Goal: Information Seeking & Learning: Learn about a topic

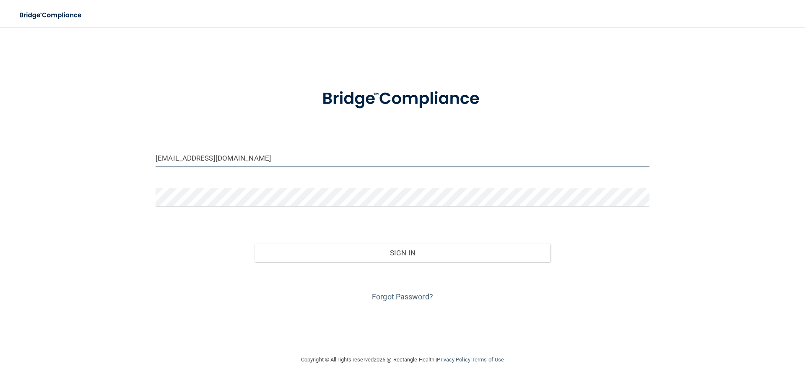
click at [265, 153] on input "[EMAIL_ADDRESS][DOMAIN_NAME]" at bounding box center [403, 157] width 494 height 19
drag, startPoint x: 265, startPoint y: 153, endPoint x: 119, endPoint y: 155, distance: 146.0
click at [119, 155] on div "[EMAIL_ADDRESS][DOMAIN_NAME] Invalid email/password. You don't have permission …" at bounding box center [403, 190] width 772 height 311
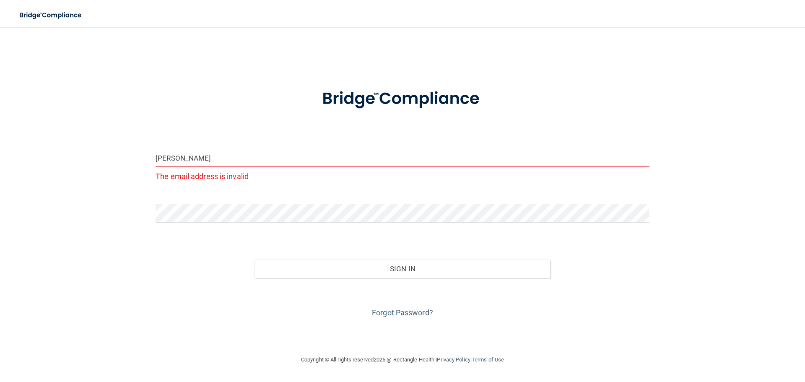
type input "[EMAIL_ADDRESS][DOMAIN_NAME]"
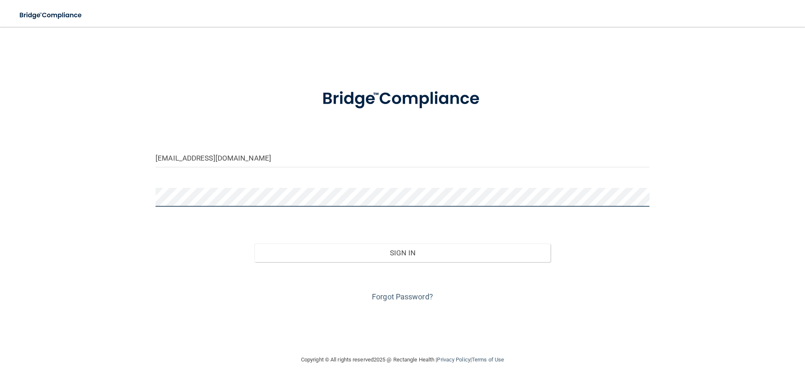
click at [255, 244] on button "Sign In" at bounding box center [403, 253] width 297 height 18
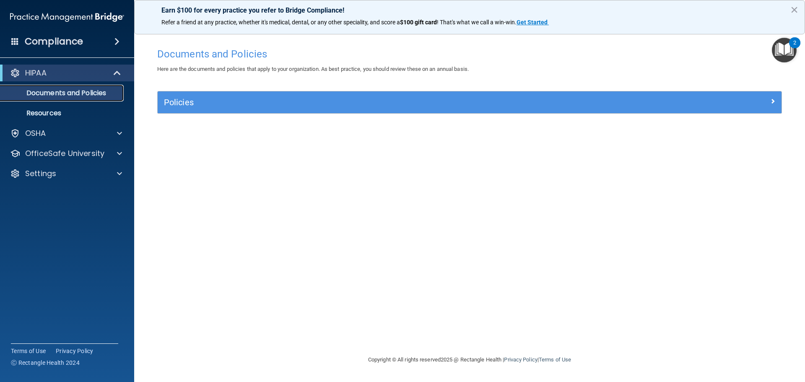
click at [46, 89] on p "Documents and Policies" at bounding box center [62, 93] width 115 height 8
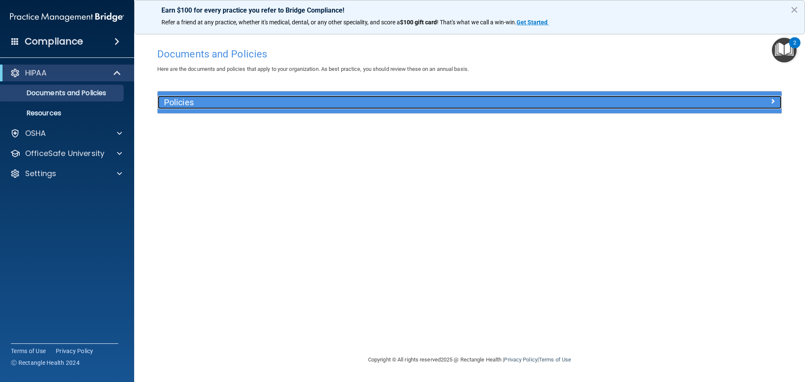
click at [185, 99] on h5 "Policies" at bounding box center [392, 102] width 456 height 9
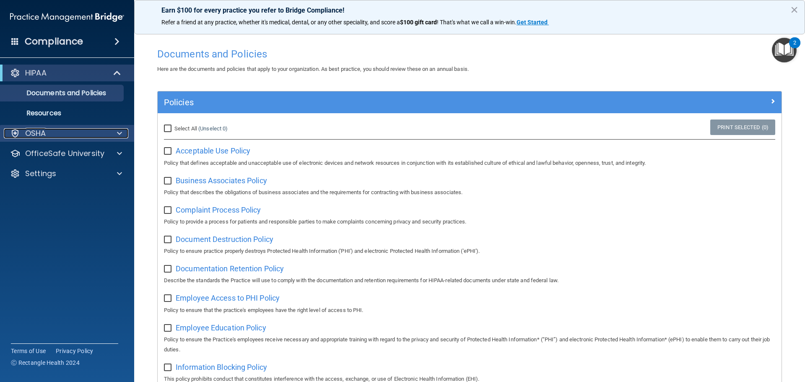
click at [57, 130] on div "OSHA" at bounding box center [56, 133] width 104 height 10
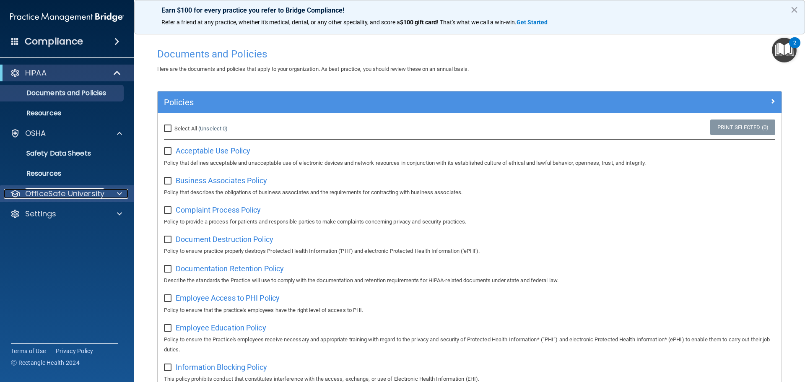
click at [47, 193] on p "OfficeSafe University" at bounding box center [64, 194] width 79 height 10
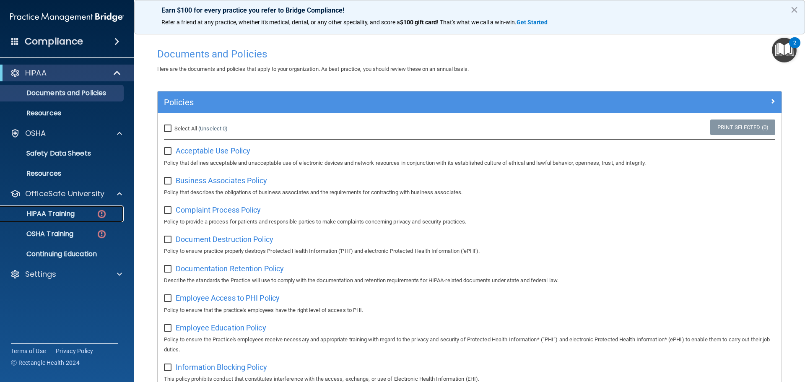
click at [46, 208] on link "HIPAA Training" at bounding box center [58, 214] width 132 height 17
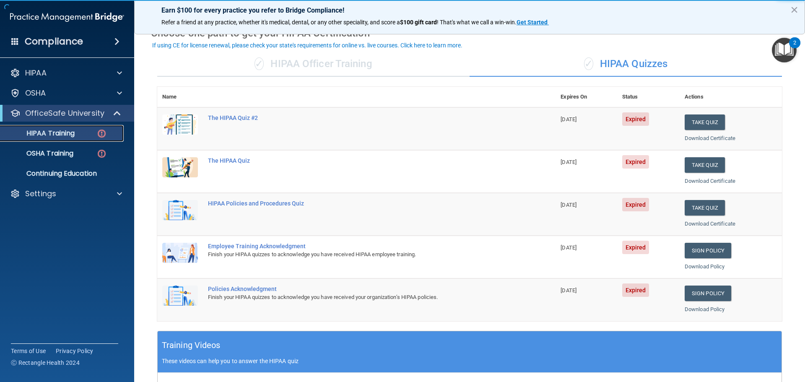
scroll to position [84, 0]
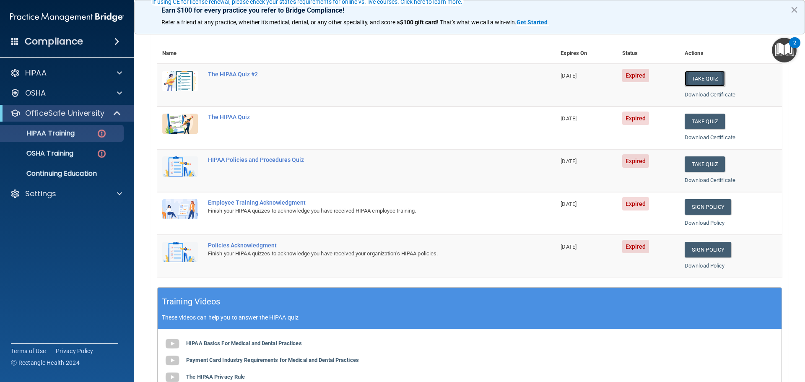
click at [694, 75] on button "Take Quiz" at bounding box center [705, 79] width 40 height 16
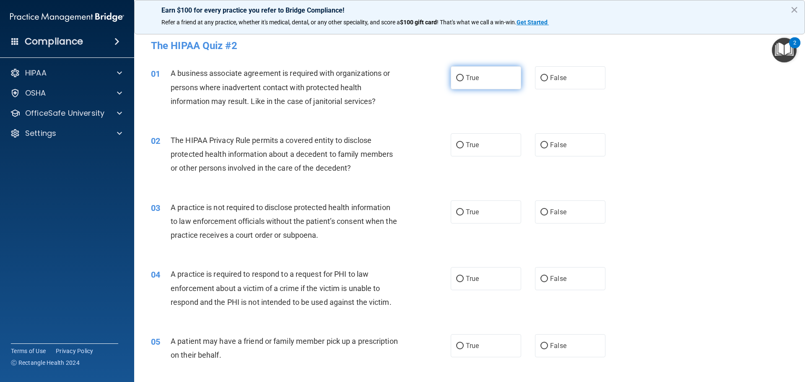
click at [471, 85] on label "True" at bounding box center [486, 77] width 70 height 23
click at [464, 81] on input "True" at bounding box center [460, 78] width 8 height 6
radio input "true"
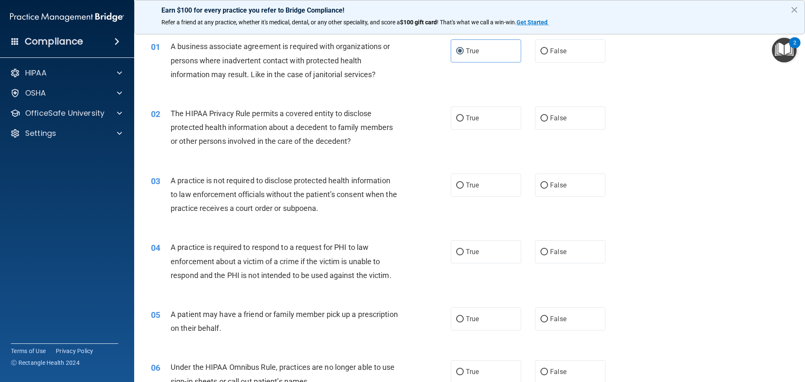
scroll to position [42, 0]
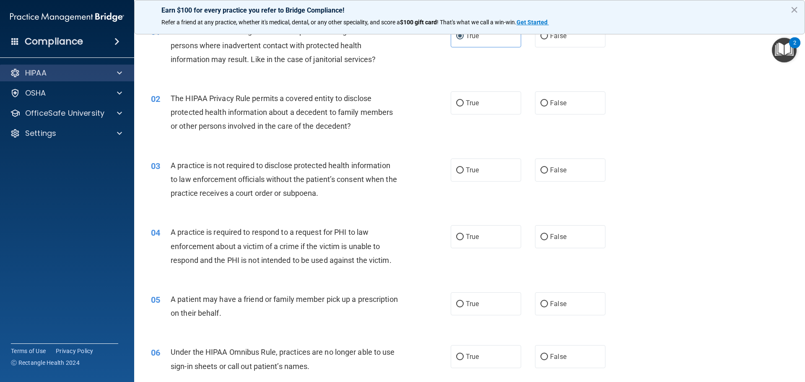
click at [69, 67] on div "HIPAA" at bounding box center [67, 73] width 135 height 17
click at [120, 72] on span at bounding box center [119, 73] width 5 height 10
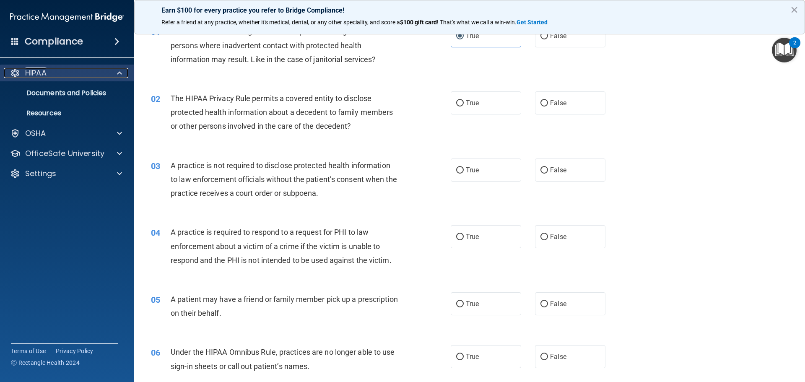
click at [120, 72] on span at bounding box center [119, 73] width 5 height 10
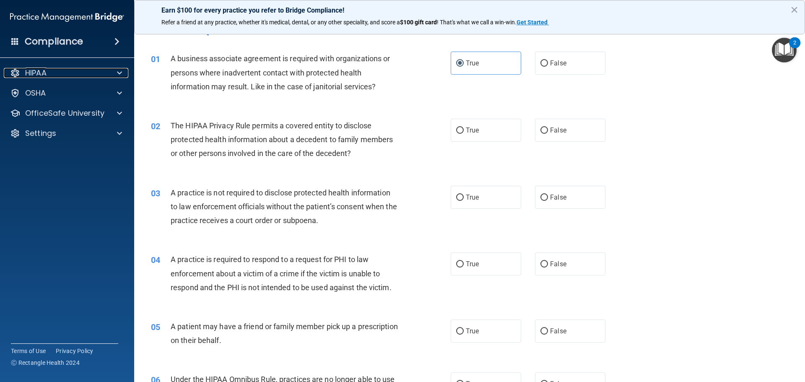
scroll to position [0, 0]
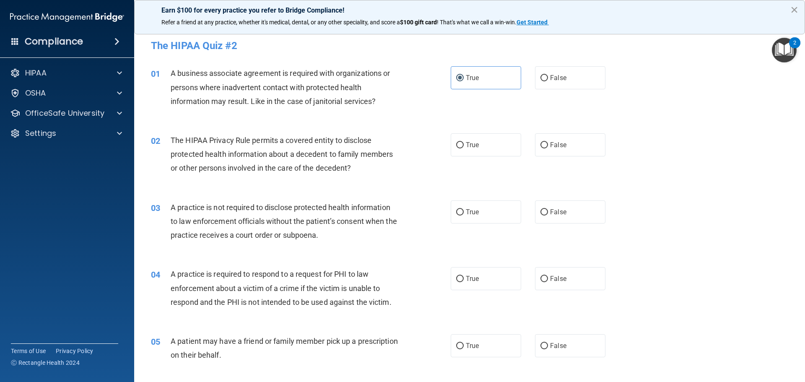
click at [793, 6] on button "×" at bounding box center [795, 9] width 8 height 13
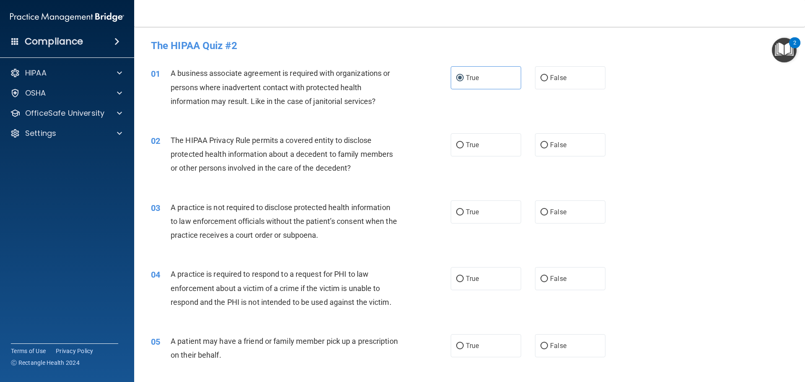
click at [37, 122] on div "HIPAA Documents and Policies Report an Incident Business Associates Emergency P…" at bounding box center [67, 104] width 135 height 87
click at [41, 117] on p "OfficeSafe University" at bounding box center [64, 113] width 79 height 10
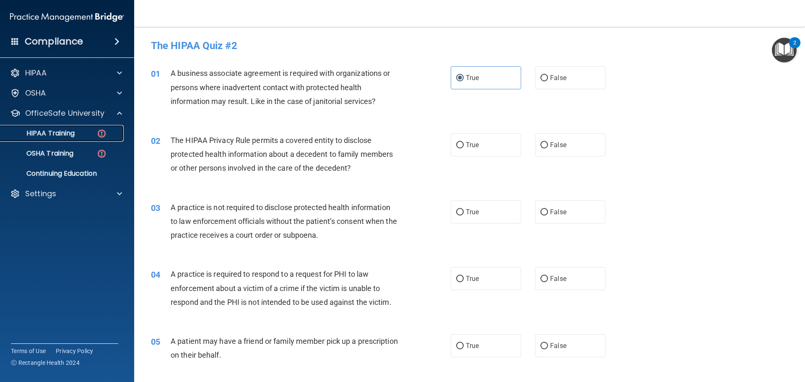
click at [53, 139] on link "HIPAA Training" at bounding box center [58, 133] width 132 height 17
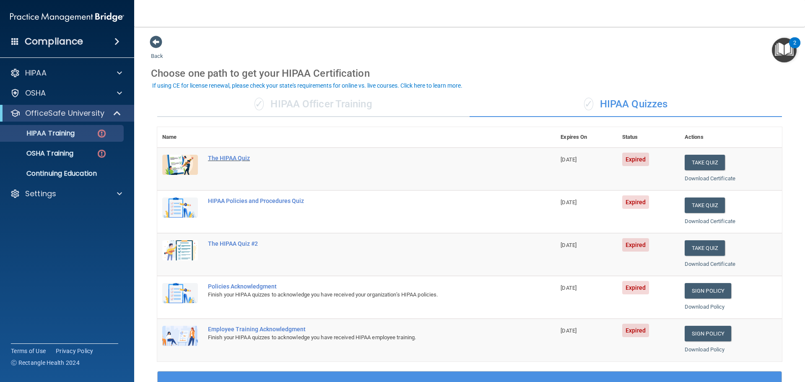
click at [216, 158] on div "The HIPAA Quiz" at bounding box center [361, 158] width 306 height 7
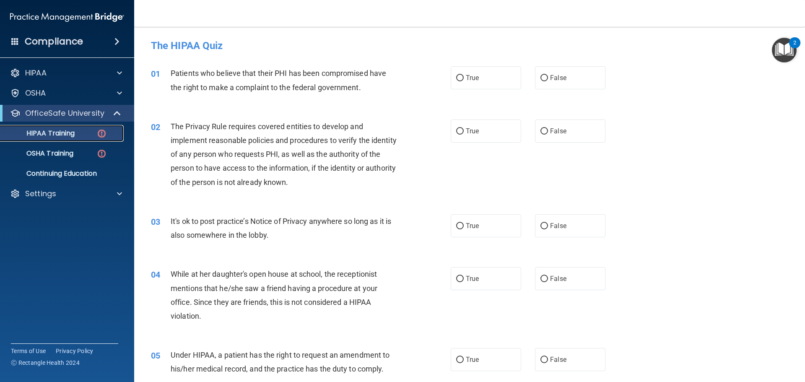
click at [79, 128] on link "HIPAA Training" at bounding box center [58, 133] width 132 height 17
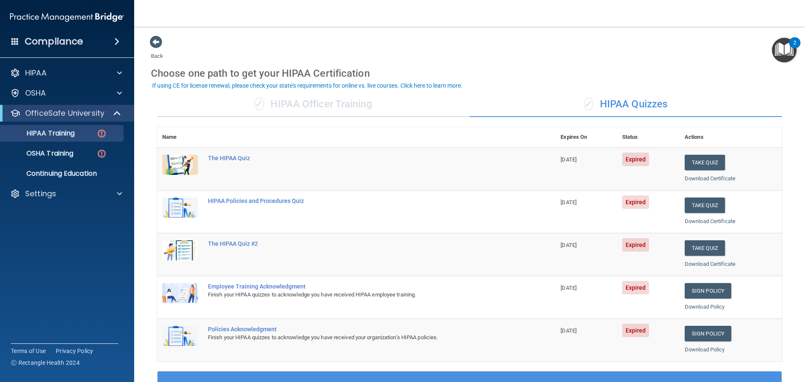
click at [330, 107] on div "✓ HIPAA Officer Training" at bounding box center [313, 104] width 312 height 25
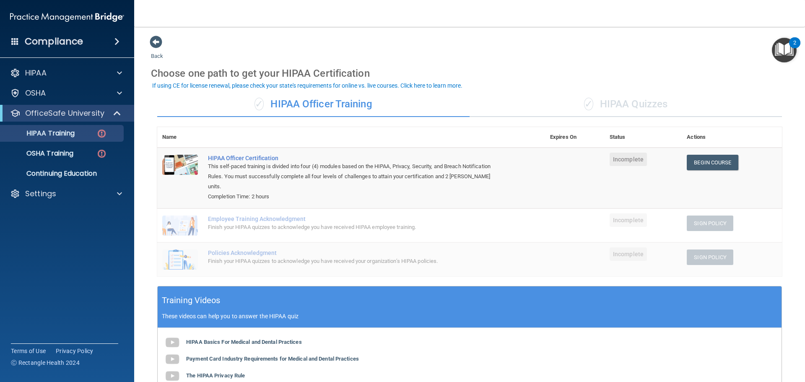
click at [603, 101] on div "✓ HIPAA Quizzes" at bounding box center [626, 104] width 312 height 25
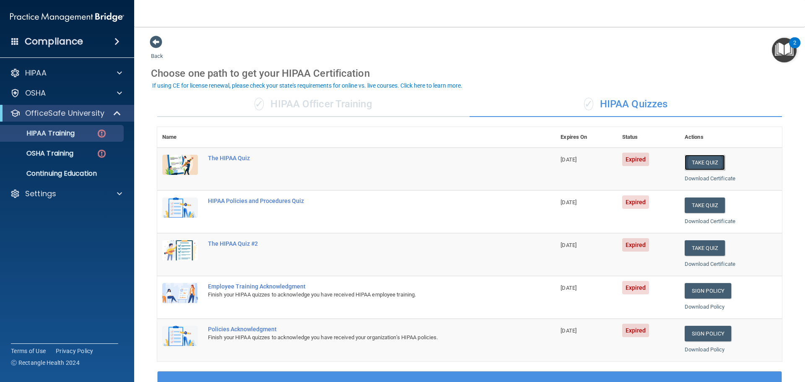
click at [687, 161] on button "Take Quiz" at bounding box center [705, 163] width 40 height 16
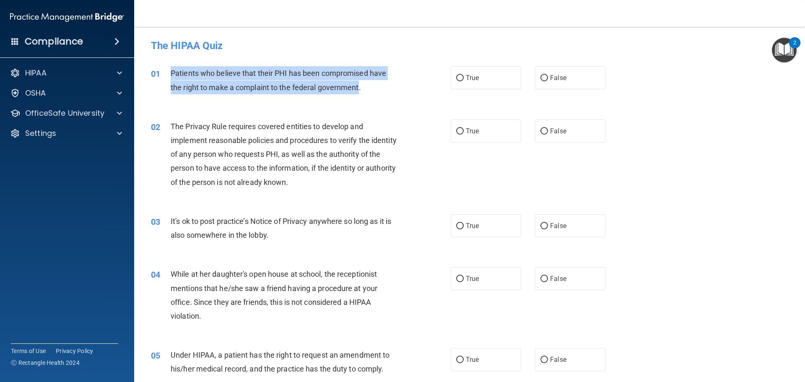
drag, startPoint x: 352, startPoint y: 86, endPoint x: 170, endPoint y: 76, distance: 182.3
click at [171, 76] on span "Patients who believe that their PHI has been compromised have the right to make…" at bounding box center [279, 80] width 216 height 23
copy span "Patients who believe that their PHI has been compromised have the right to make…"
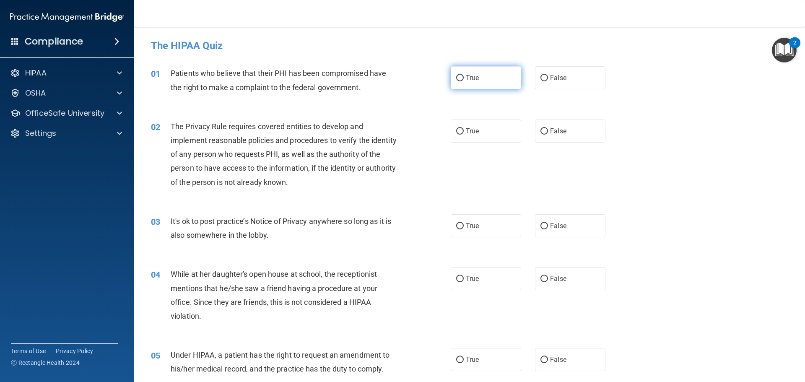
click at [462, 88] on label "True" at bounding box center [486, 77] width 70 height 23
click at [462, 81] on input "True" at bounding box center [460, 78] width 8 height 6
radio input "true"
click at [463, 85] on label "True" at bounding box center [486, 77] width 70 height 23
click at [463, 81] on input "True" at bounding box center [460, 78] width 8 height 6
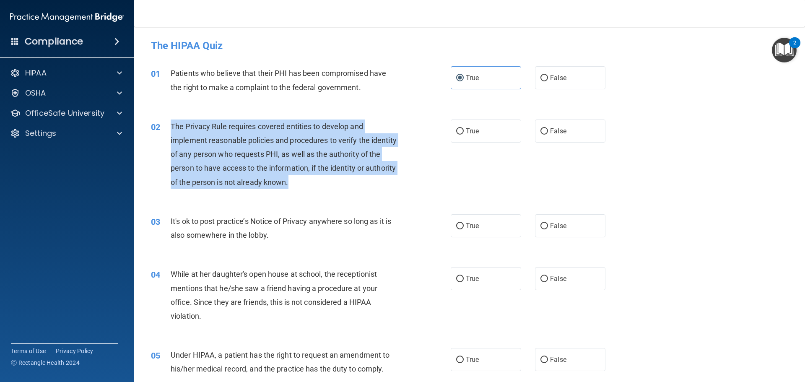
drag, startPoint x: 347, startPoint y: 181, endPoint x: 161, endPoint y: 124, distance: 194.8
click at [161, 124] on div "02 The Privacy Rule requires covered entities to develop and implement reasonab…" at bounding box center [300, 157] width 325 height 74
copy div "The Privacy Rule requires covered entities to develop and implement reasonable …"
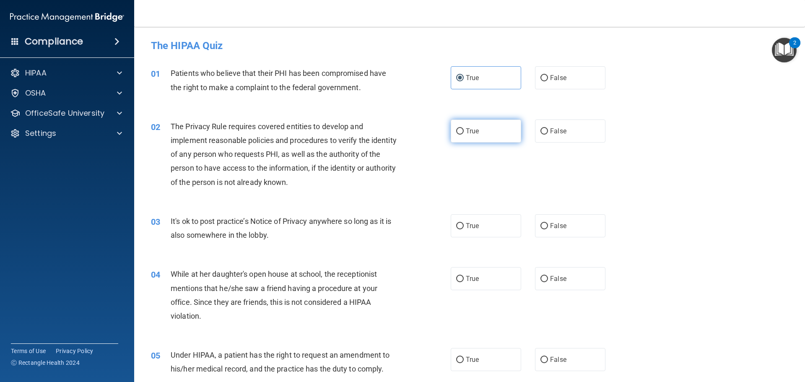
click at [482, 134] on label "True" at bounding box center [486, 131] width 70 height 23
click at [464, 134] on input "True" at bounding box center [460, 131] width 8 height 6
radio input "true"
click at [421, 163] on div "02 The Privacy Rule requires covered entities to develop and implement reasonab…" at bounding box center [300, 157] width 325 height 74
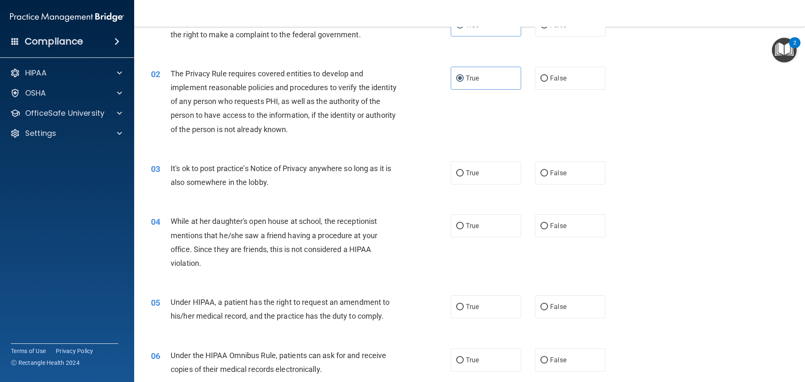
scroll to position [84, 0]
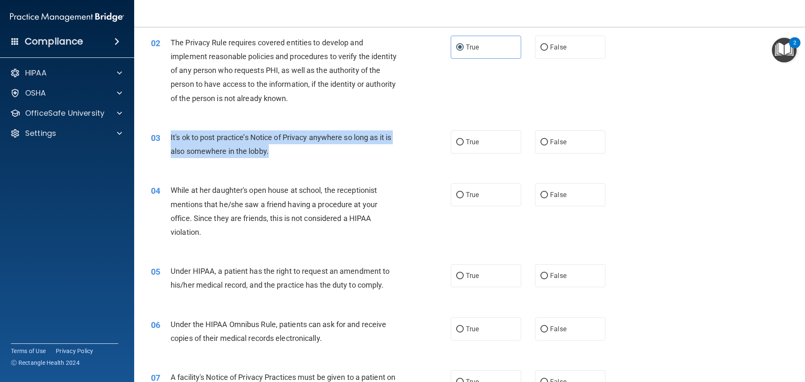
drag, startPoint x: 279, startPoint y: 161, endPoint x: 171, endPoint y: 143, distance: 109.2
click at [171, 143] on div "03 It's ok to post practice’s Notice of Privacy anywhere so long as it is also …" at bounding box center [300, 146] width 325 height 32
copy span "It's ok to post practice’s Notice of Privacy anywhere so long as it is also som…"
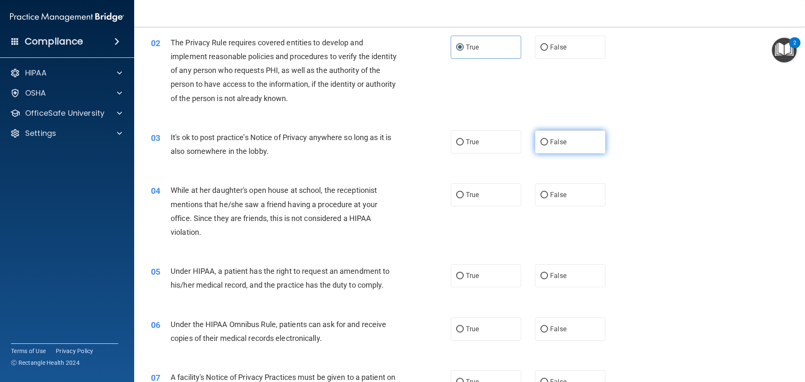
click at [560, 135] on label "False" at bounding box center [570, 141] width 70 height 23
click at [548, 139] on input "False" at bounding box center [545, 142] width 8 height 6
radio input "true"
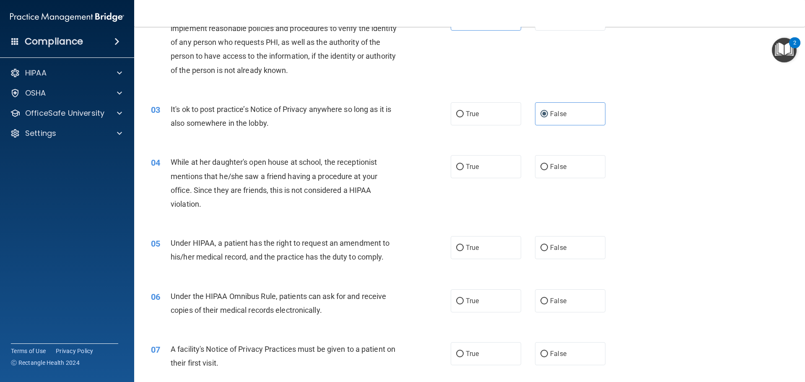
scroll to position [126, 0]
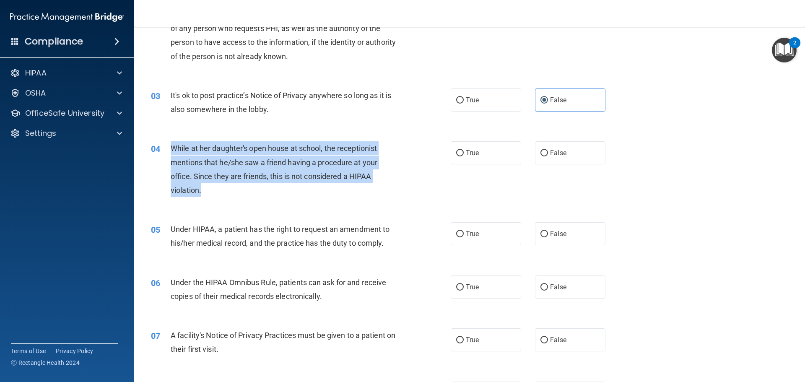
drag, startPoint x: 239, startPoint y: 188, endPoint x: 162, endPoint y: 146, distance: 88.2
click at [162, 146] on div "04 While at her daughter's open house at school, the receptionist mentions that…" at bounding box center [300, 171] width 325 height 60
click at [220, 168] on div "While at her daughter's open house at school, the receptionist mentions that he…" at bounding box center [288, 169] width 234 height 56
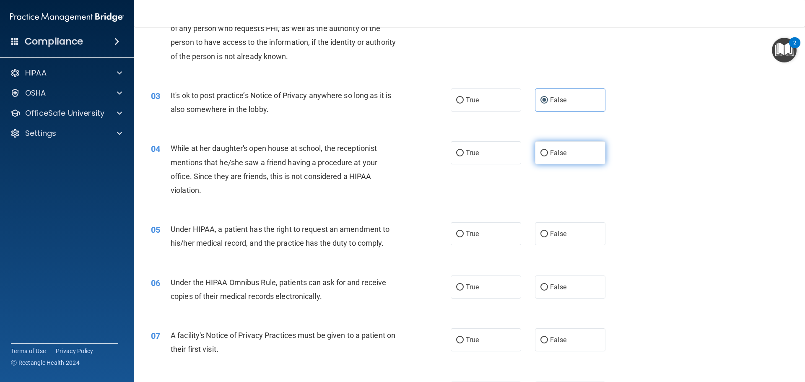
click at [536, 151] on label "False" at bounding box center [570, 152] width 70 height 23
click at [541, 151] on input "False" at bounding box center [545, 153] width 8 height 6
radio input "true"
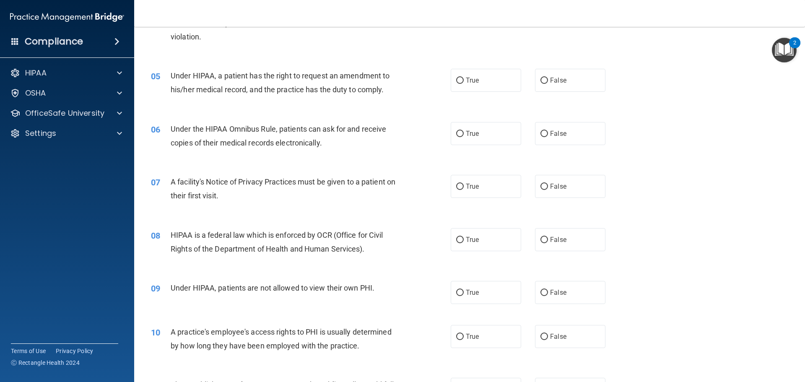
scroll to position [294, 0]
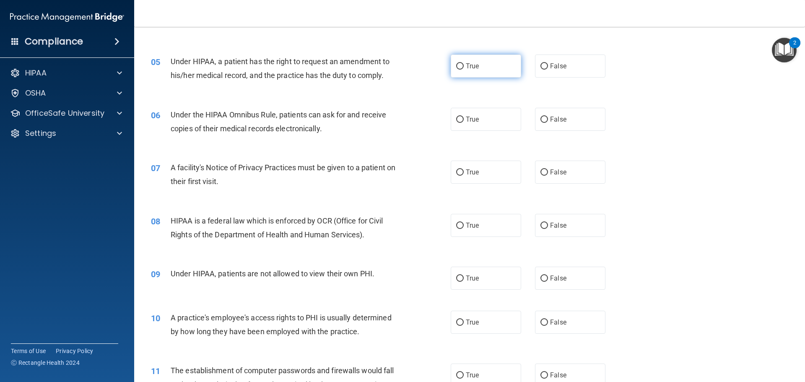
click at [484, 58] on label "True" at bounding box center [486, 66] width 70 height 23
click at [464, 63] on input "True" at bounding box center [460, 66] width 8 height 6
radio input "true"
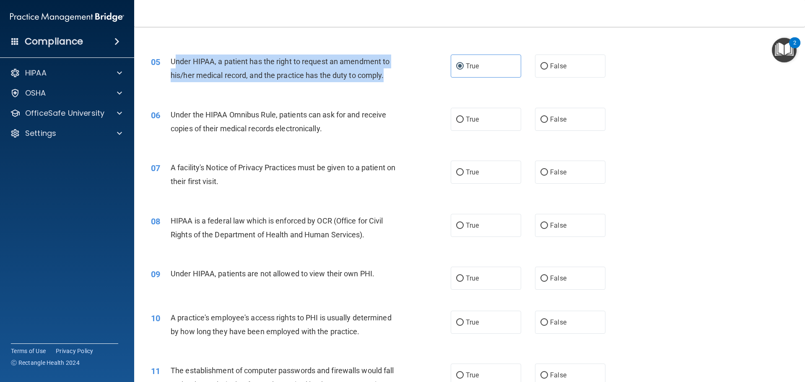
drag, startPoint x: 410, startPoint y: 75, endPoint x: 176, endPoint y: 68, distance: 234.2
click at [176, 68] on div "05 Under HIPAA, a patient has the right to request an amendment to his/her medi…" at bounding box center [300, 71] width 325 height 32
click at [177, 68] on div "Under HIPAA, a patient has the right to request an amendment to his/her medical…" at bounding box center [288, 69] width 234 height 28
click at [207, 65] on span "Under HIPAA, a patient has the right to request an amendment to his/her medical…" at bounding box center [280, 68] width 219 height 23
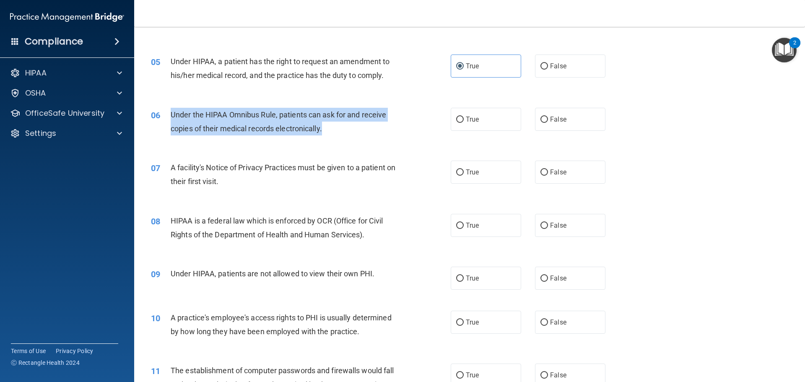
drag, startPoint x: 341, startPoint y: 125, endPoint x: 168, endPoint y: 112, distance: 174.1
click at [168, 112] on div "06 Under the HIPAA Omnibus Rule, patients can ask for and receive copies of the…" at bounding box center [300, 124] width 325 height 32
copy div "Under the HIPAA Omnibus Rule, patients can ask for and receive copies of their …"
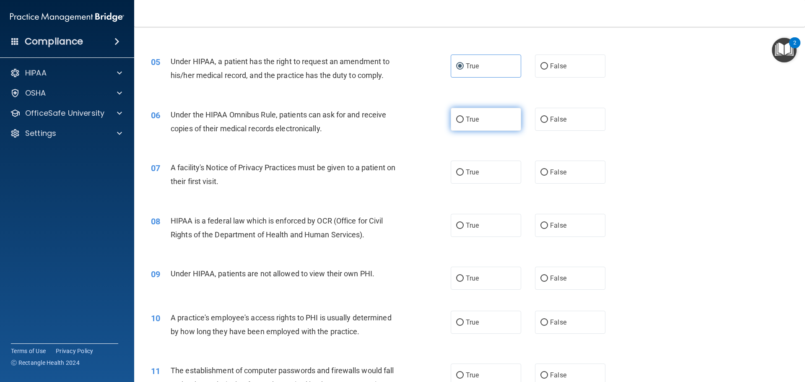
click at [482, 111] on label "True" at bounding box center [486, 119] width 70 height 23
click at [464, 117] on input "True" at bounding box center [460, 120] width 8 height 6
radio input "true"
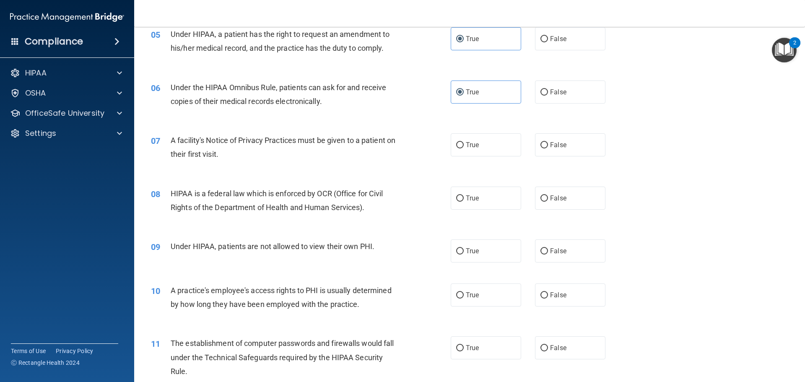
scroll to position [336, 0]
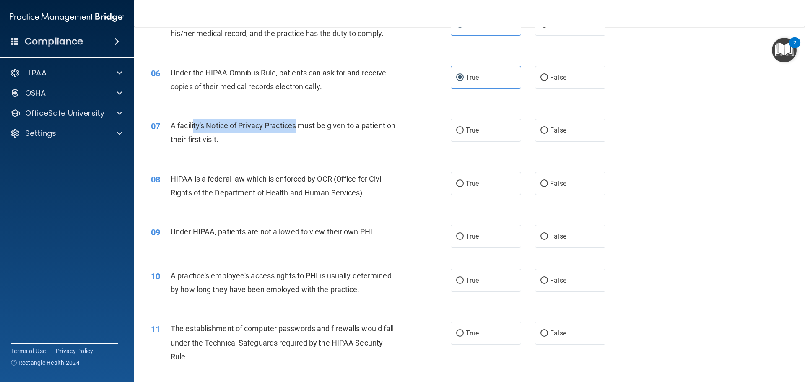
drag, startPoint x: 297, startPoint y: 133, endPoint x: 194, endPoint y: 132, distance: 102.8
click at [193, 132] on div "A facility's Notice of Privacy Practices must be given to a patient on their fi…" at bounding box center [288, 133] width 234 height 28
drag, startPoint x: 218, startPoint y: 135, endPoint x: 234, endPoint y: 139, distance: 16.7
click at [219, 135] on span "A facility's Notice of Privacy Practices must be given to a patient on their fi…" at bounding box center [283, 132] width 225 height 23
drag, startPoint x: 227, startPoint y: 142, endPoint x: 171, endPoint y: 127, distance: 57.7
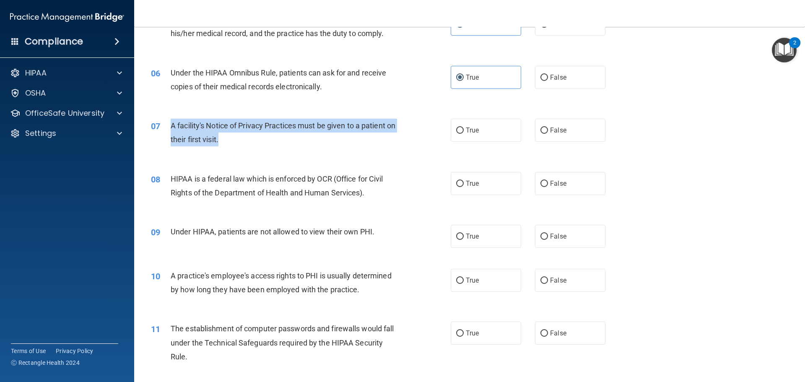
click at [171, 127] on div "A facility's Notice of Privacy Practices must be given to a patient on their fi…" at bounding box center [288, 133] width 234 height 28
copy span "A facility's Notice of Privacy Practices must be given to a patient on their fi…"
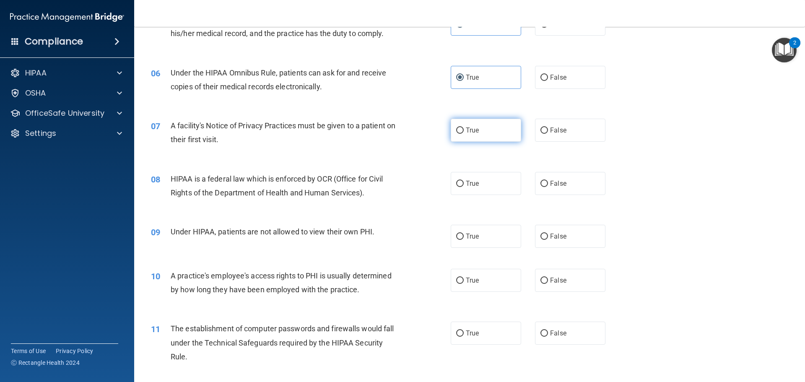
click at [467, 131] on span "True" at bounding box center [472, 130] width 13 height 8
click at [464, 131] on input "True" at bounding box center [460, 131] width 8 height 6
radio input "true"
click at [394, 164] on div "08 HIPAA is a federal law which is enforced by OCR (Office for Civil Rights of …" at bounding box center [470, 187] width 650 height 53
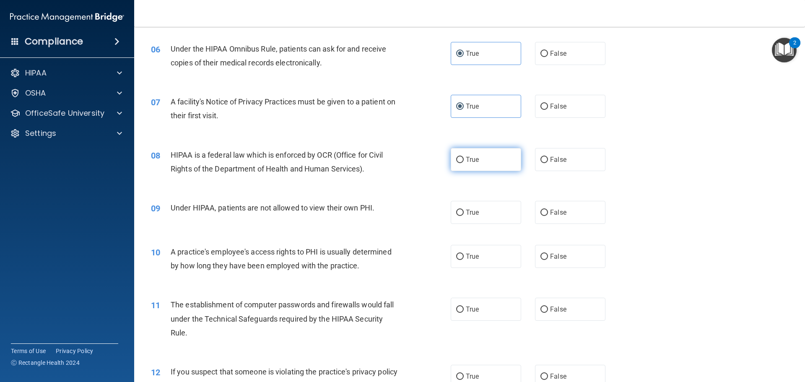
scroll to position [377, 0]
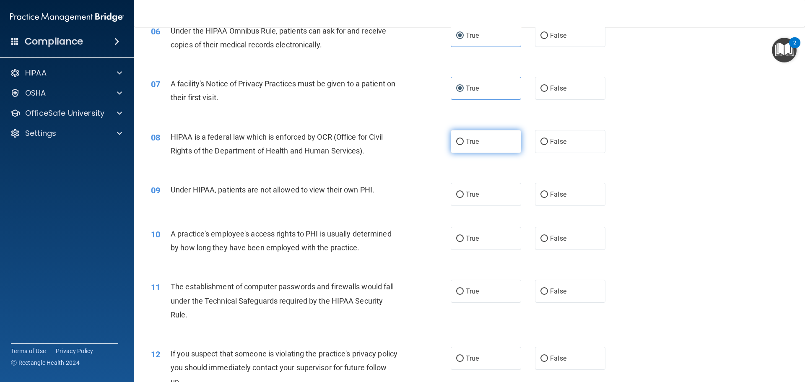
click at [483, 135] on label "True" at bounding box center [486, 141] width 70 height 23
click at [464, 139] on input "True" at bounding box center [460, 142] width 8 height 6
radio input "true"
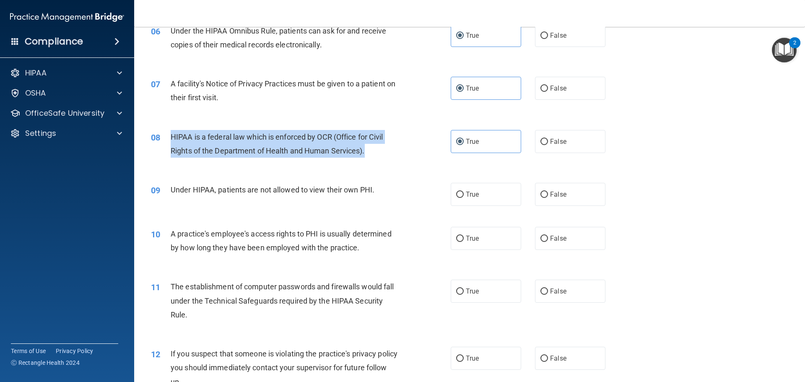
drag, startPoint x: 408, startPoint y: 156, endPoint x: 170, endPoint y: 137, distance: 238.6
click at [170, 137] on div "08 HIPAA is a federal law which is enforced by OCR (Office for Civil Rights of …" at bounding box center [300, 146] width 325 height 32
copy div "HIPAA is a federal law which is enforced by OCR (Office for Civil Rights of the…"
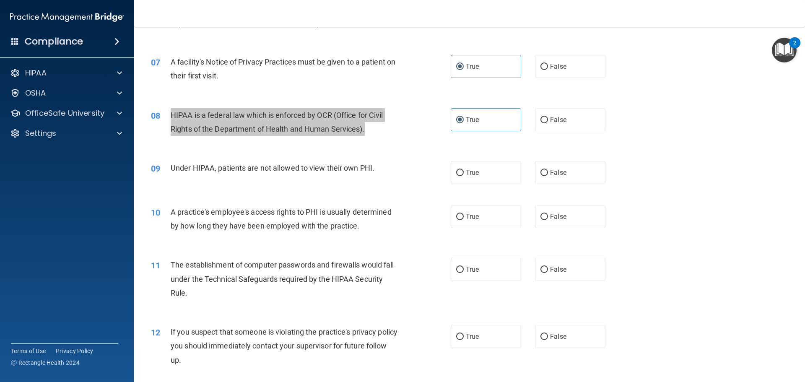
scroll to position [419, 0]
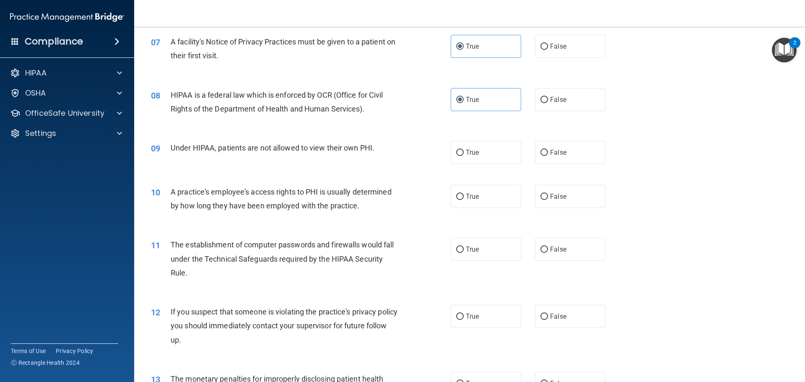
click at [307, 173] on div "09 Under HIPAA, patients are not allowed to view their own PHI. True False" at bounding box center [470, 152] width 650 height 44
drag, startPoint x: 544, startPoint y: 149, endPoint x: 533, endPoint y: 149, distance: 11.3
click at [544, 149] on label "False" at bounding box center [570, 152] width 70 height 23
click at [544, 150] on input "False" at bounding box center [545, 153] width 8 height 6
radio input "true"
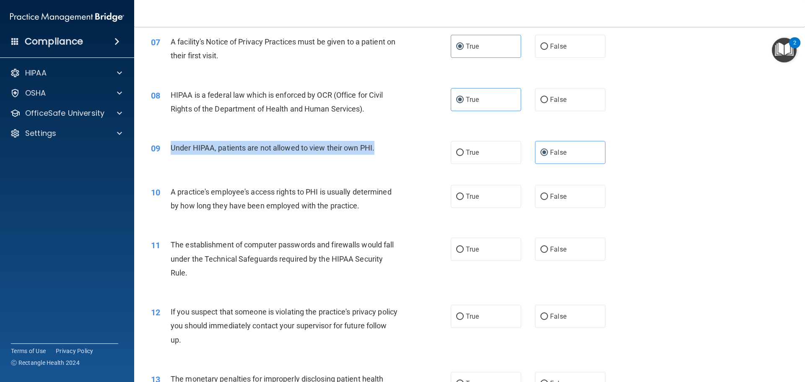
drag, startPoint x: 379, startPoint y: 143, endPoint x: 161, endPoint y: 145, distance: 217.7
click at [161, 145] on div "09 Under HIPAA, patients are not allowed to view their own PHI." at bounding box center [300, 150] width 325 height 18
copy div "Under HIPAA, patients are not allowed to view their own PHI."
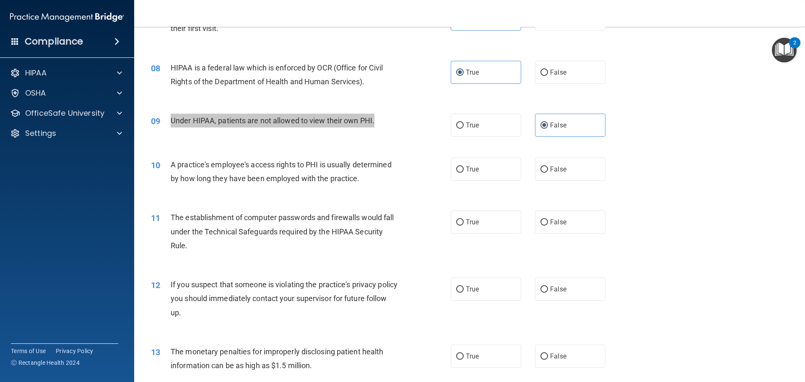
scroll to position [461, 0]
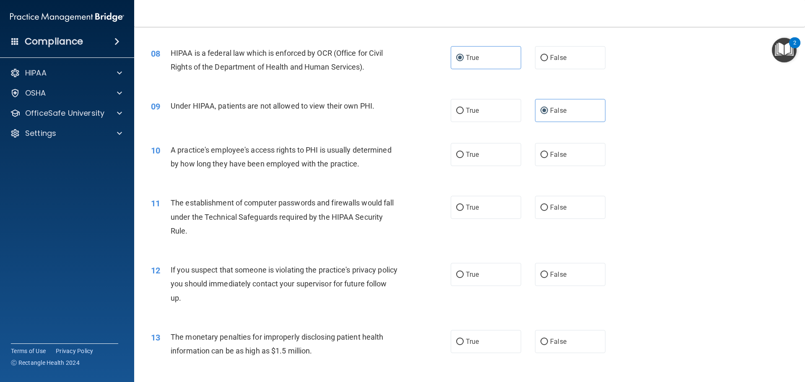
click at [382, 184] on div "10 A practice's employee's access rights to PHI is usually determined by how lo…" at bounding box center [470, 159] width 650 height 53
click at [572, 166] on label "False" at bounding box center [570, 154] width 70 height 23
click at [548, 158] on input "False" at bounding box center [545, 155] width 8 height 6
radio input "true"
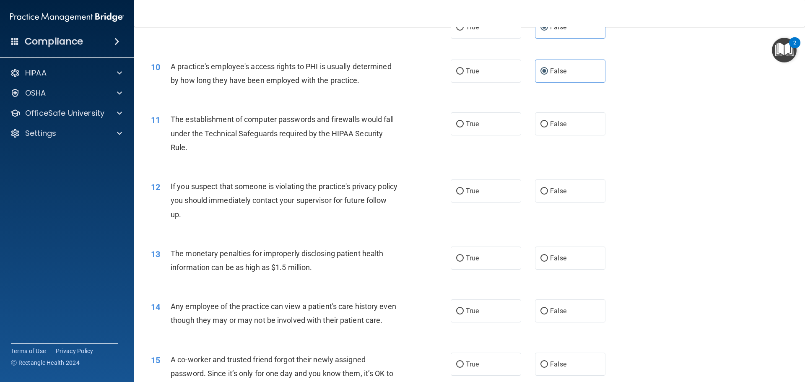
scroll to position [545, 0]
click at [466, 121] on span "True" at bounding box center [472, 124] width 13 height 8
click at [464, 121] on input "True" at bounding box center [460, 124] width 8 height 6
radio input "true"
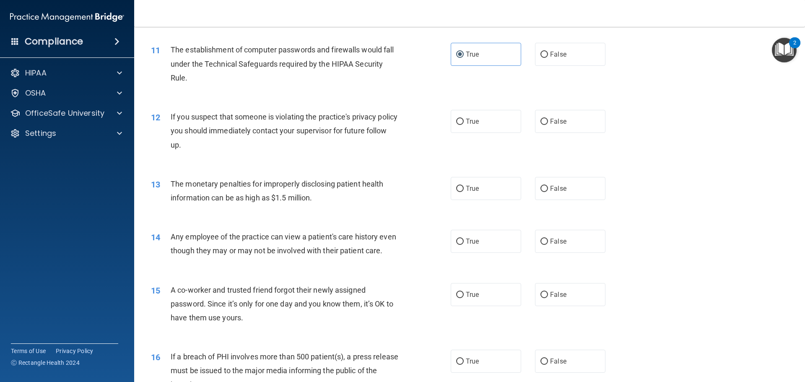
scroll to position [629, 0]
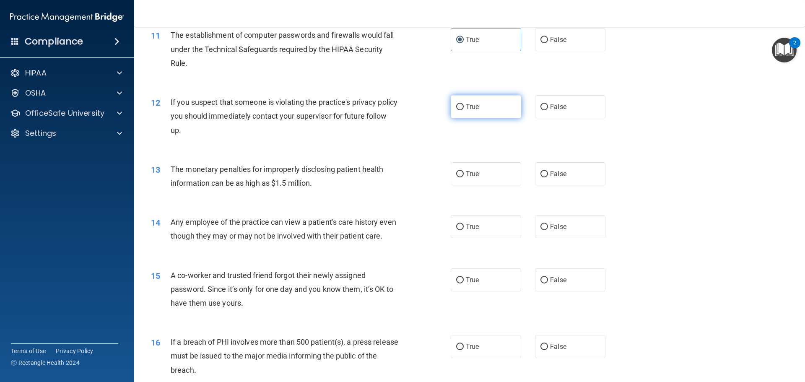
click at [466, 104] on span "True" at bounding box center [472, 107] width 13 height 8
click at [464, 104] on input "True" at bounding box center [460, 107] width 8 height 6
radio input "true"
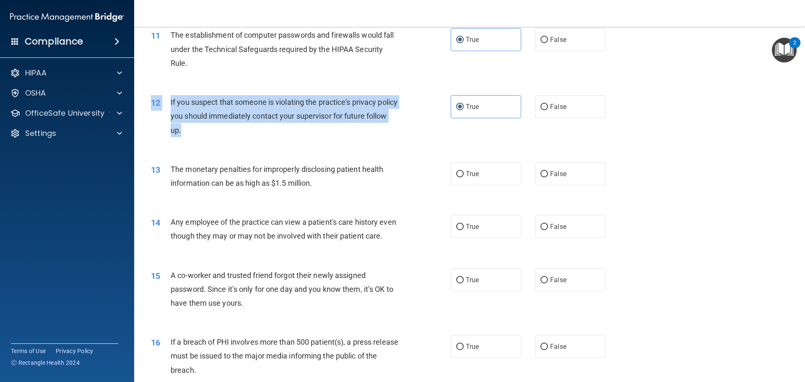
drag, startPoint x: 414, startPoint y: 142, endPoint x: 232, endPoint y: 126, distance: 182.7
click at [232, 126] on div "12 If you suspect that someone is violating the practice's privacy policy you s…" at bounding box center [470, 118] width 650 height 67
click at [232, 126] on div "If you suspect that someone is violating the practice's privacy policy you shou…" at bounding box center [288, 116] width 234 height 42
drag, startPoint x: 226, startPoint y: 127, endPoint x: 169, endPoint y: 107, distance: 60.4
click at [169, 107] on div "12 If you suspect that someone is violating the practice's privacy policy you s…" at bounding box center [300, 118] width 325 height 46
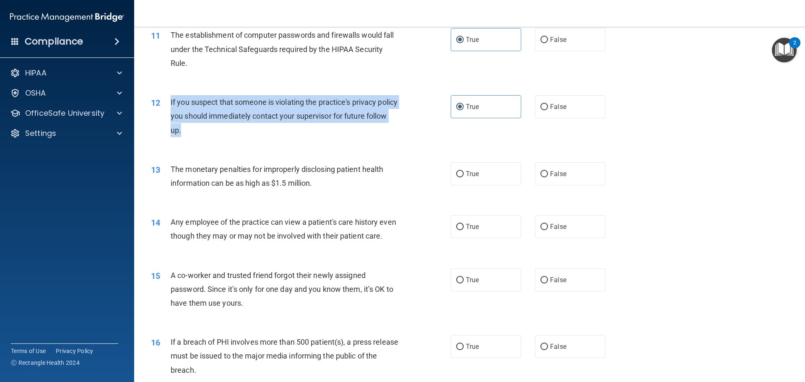
copy div "If you suspect that someone is violating the practice's privacy policy you shou…"
click at [246, 111] on div "If you suspect that someone is violating the practice's privacy policy you shou…" at bounding box center [288, 116] width 234 height 42
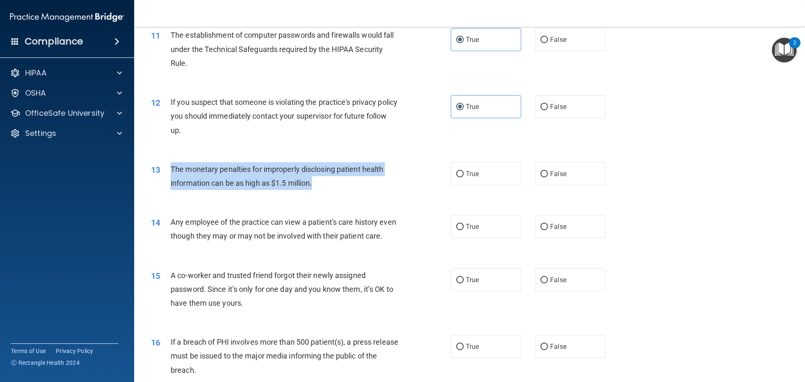
drag, startPoint x: 347, startPoint y: 188, endPoint x: 170, endPoint y: 174, distance: 178.0
click at [170, 174] on div "13 The monetary penalties for improperly disclosing patient health information …" at bounding box center [300, 178] width 325 height 32
copy div "The monetary penalties for improperly disclosing patient health information can…"
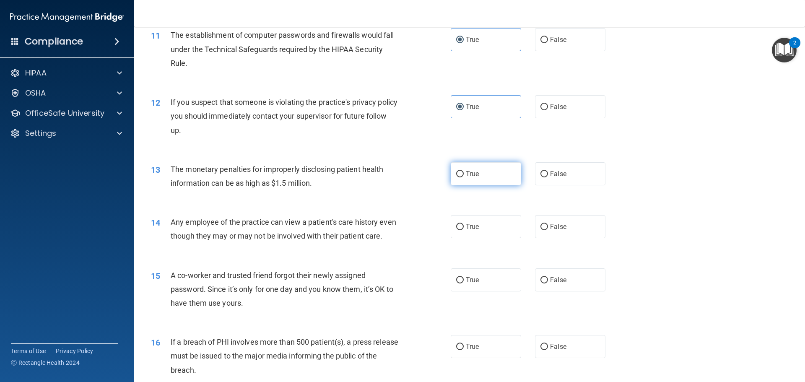
drag, startPoint x: 495, startPoint y: 176, endPoint x: 489, endPoint y: 175, distance: 6.4
click at [494, 174] on label "True" at bounding box center [486, 173] width 70 height 23
click at [464, 174] on input "True" at bounding box center [460, 174] width 8 height 6
radio input "true"
click at [382, 203] on div "13 The monetary penalties for improperly disclosing patient health information …" at bounding box center [470, 178] width 650 height 53
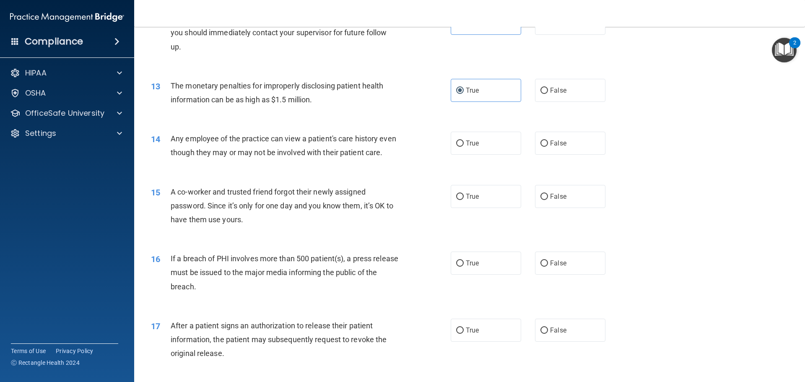
scroll to position [713, 0]
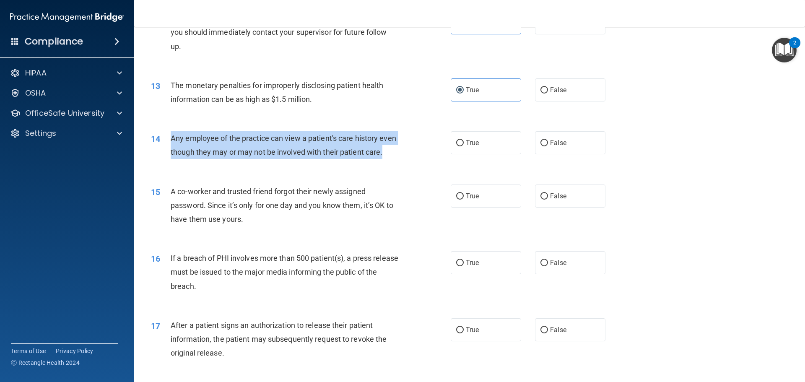
drag, startPoint x: 290, startPoint y: 177, endPoint x: 167, endPoint y: 141, distance: 128.4
click at [167, 141] on div "14 Any employee of the practice can view a patient's care history even though t…" at bounding box center [300, 147] width 325 height 32
copy div "Any employee of the practice can view a patient's care history even though they…"
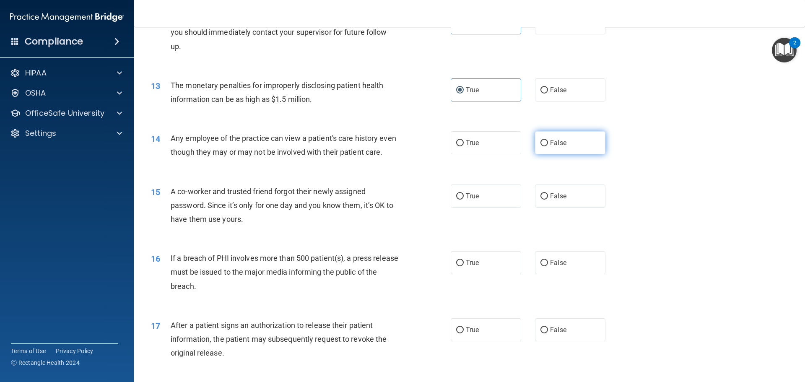
click at [585, 143] on label "False" at bounding box center [570, 142] width 70 height 23
click at [548, 143] on input "False" at bounding box center [545, 143] width 8 height 6
radio input "true"
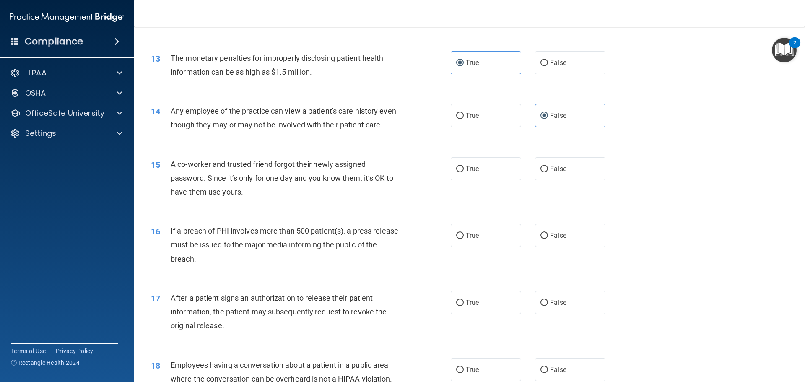
scroll to position [755, 0]
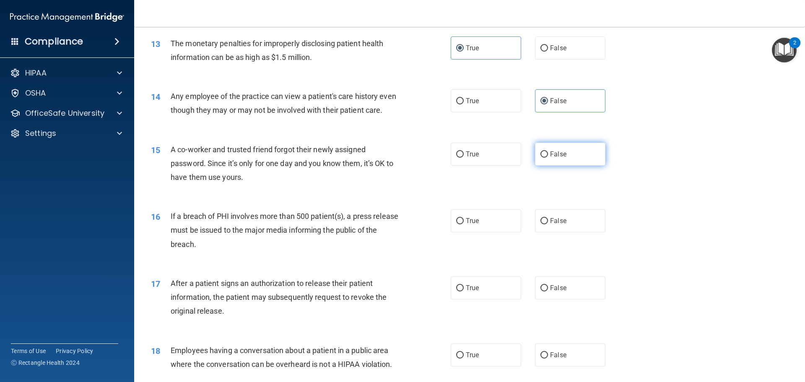
click at [550, 158] on span "False" at bounding box center [558, 154] width 16 height 8
click at [548, 158] on input "False" at bounding box center [545, 154] width 8 height 6
radio input "true"
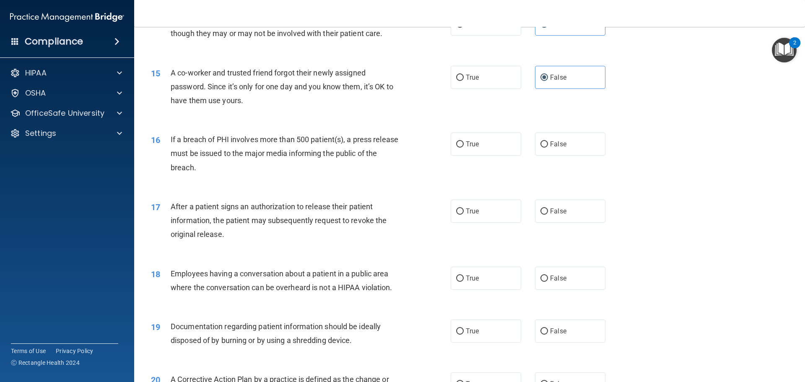
scroll to position [839, 0]
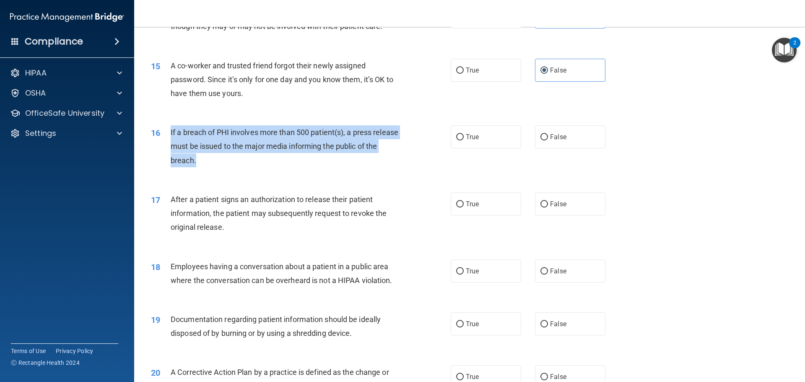
drag, startPoint x: 246, startPoint y: 171, endPoint x: 170, endPoint y: 143, distance: 80.6
click at [171, 143] on div "If a breach of PHI involves more than 500 patient(s), a press release must be i…" at bounding box center [288, 146] width 234 height 42
click at [443, 151] on div "16 If a breach of PHI involves more than 500 patient(s), a press release must b…" at bounding box center [300, 148] width 325 height 46
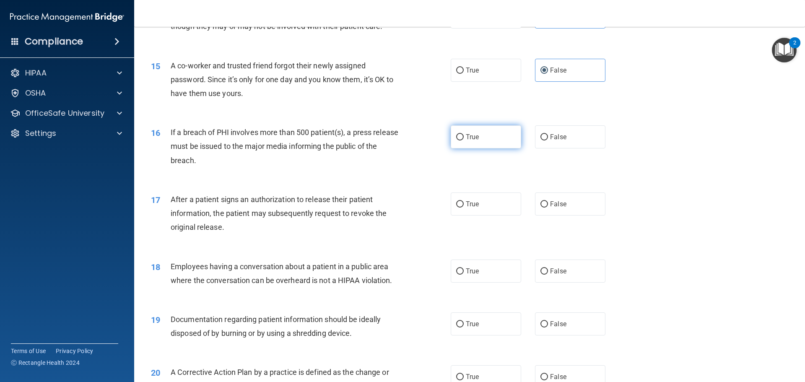
click at [466, 141] on span "True" at bounding box center [472, 137] width 13 height 8
click at [464, 141] on input "True" at bounding box center [460, 137] width 8 height 6
radio input "true"
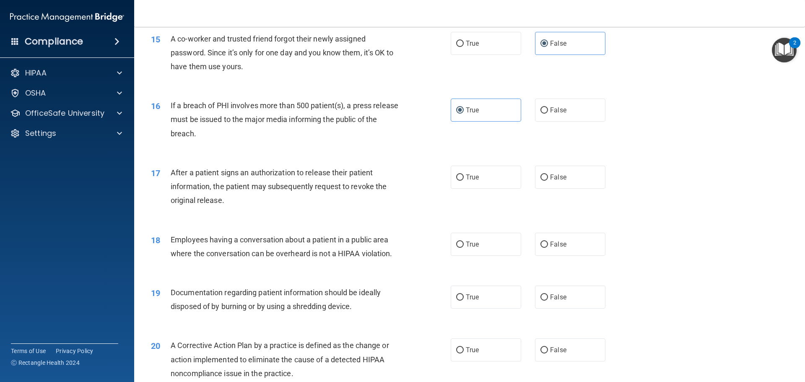
scroll to position [923, 0]
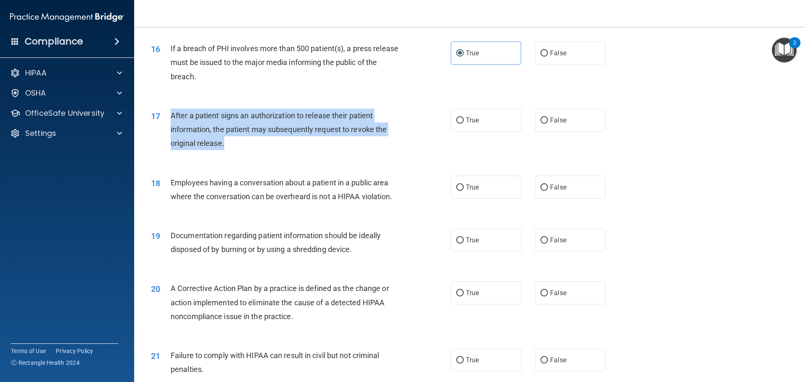
drag, startPoint x: 240, startPoint y: 163, endPoint x: 164, endPoint y: 133, distance: 81.8
click at [164, 133] on div "17 After a patient signs an authorization to release their patient information,…" at bounding box center [300, 132] width 325 height 46
click at [441, 152] on div "17 After a patient signs an authorization to release their patient information,…" at bounding box center [300, 132] width 325 height 46
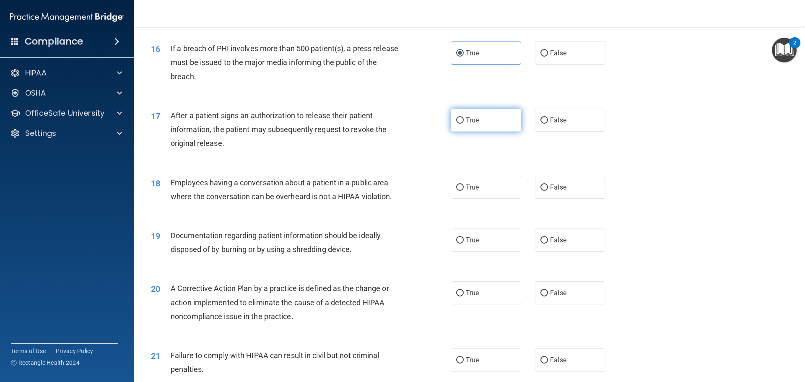
click at [451, 132] on label "True" at bounding box center [486, 120] width 70 height 23
click at [456, 124] on input "True" at bounding box center [460, 120] width 8 height 6
radio input "true"
click at [540, 195] on label "False" at bounding box center [570, 187] width 70 height 23
click at [541, 191] on input "False" at bounding box center [545, 188] width 8 height 6
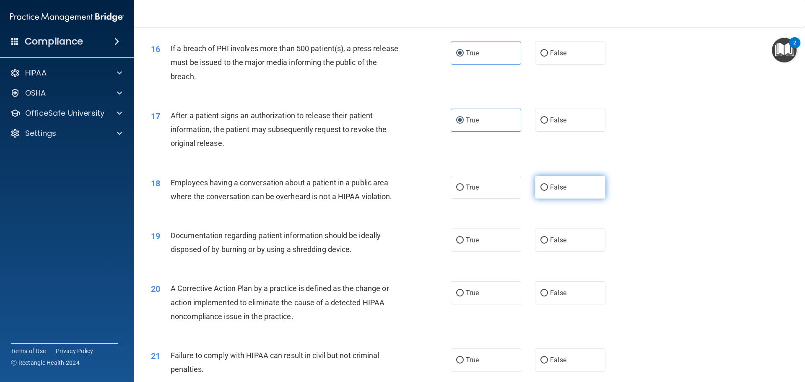
radio input "true"
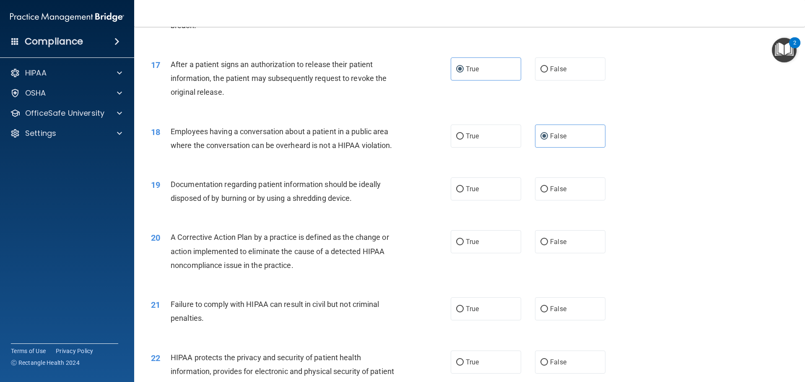
scroll to position [1007, 0]
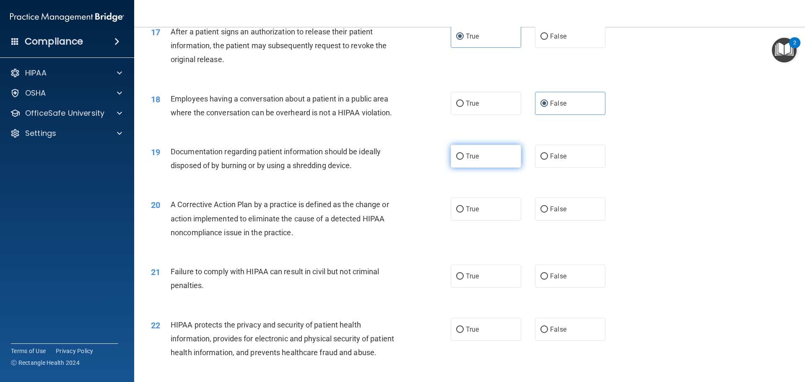
click at [460, 164] on label "True" at bounding box center [486, 156] width 70 height 23
click at [460, 160] on input "True" at bounding box center [460, 157] width 8 height 6
radio input "true"
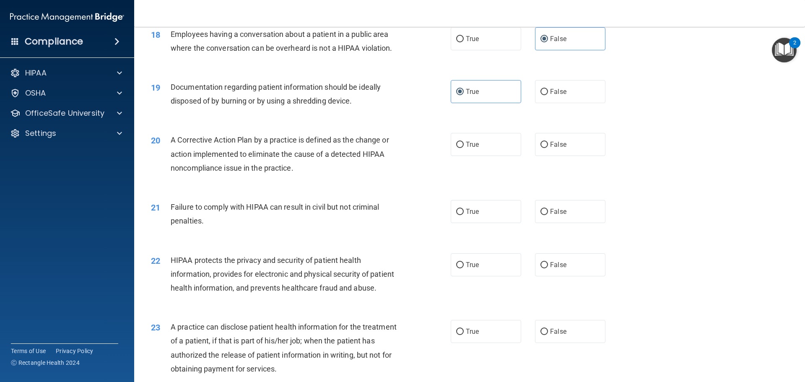
scroll to position [1091, 0]
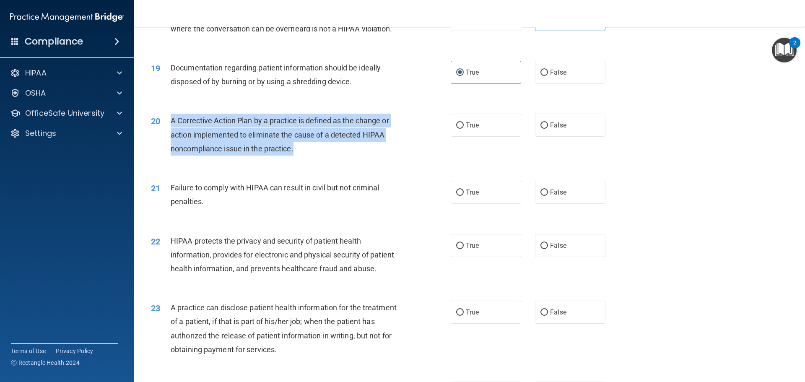
drag, startPoint x: 348, startPoint y: 163, endPoint x: 168, endPoint y: 136, distance: 182.3
click at [168, 136] on div "20 A Corrective Action Plan by a practice is defined as the change or action im…" at bounding box center [300, 137] width 325 height 46
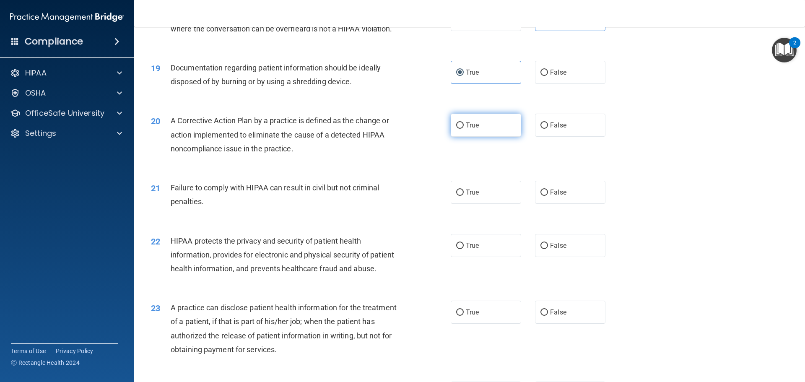
click at [453, 131] on label "True" at bounding box center [486, 125] width 70 height 23
click at [456, 129] on input "True" at bounding box center [460, 125] width 8 height 6
radio input "true"
click at [419, 144] on div "20 A Corrective Action Plan by a practice is defined as the change or action im…" at bounding box center [300, 137] width 325 height 46
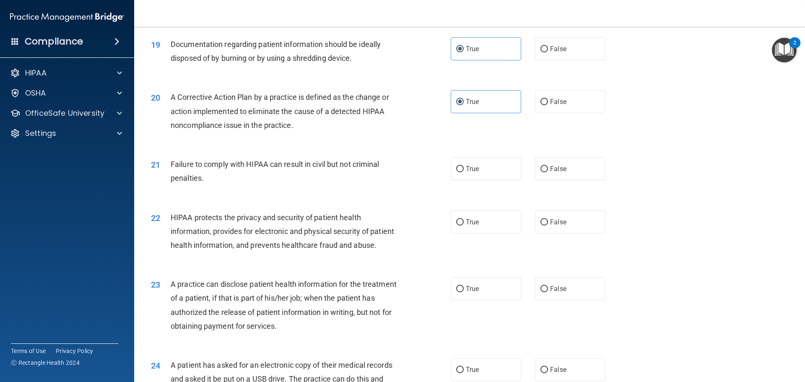
scroll to position [1132, 0]
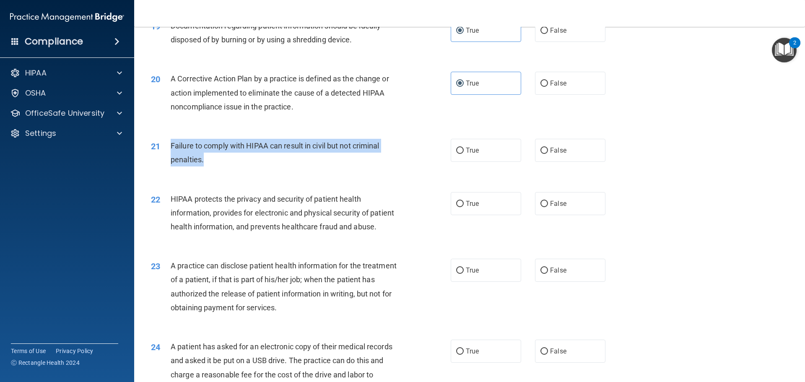
drag, startPoint x: 222, startPoint y: 182, endPoint x: 172, endPoint y: 157, distance: 55.5
click at [172, 157] on div "21 Failure to comply with HIPAA can result in civil but not criminal penalties." at bounding box center [300, 155] width 325 height 32
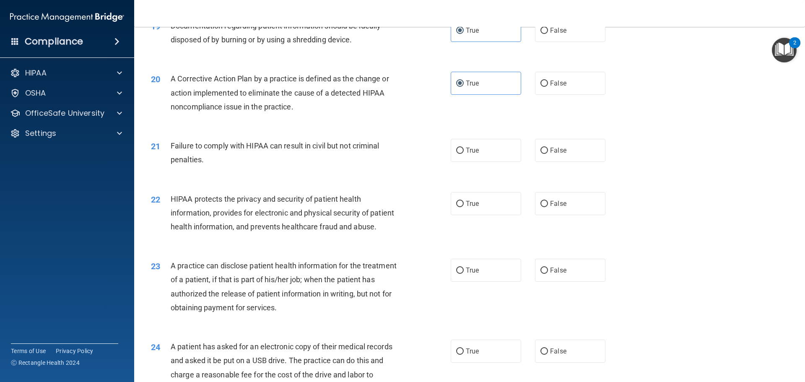
click at [373, 151] on div "21 Failure to comply with HIPAA can result in civil but not criminal penalties.…" at bounding box center [470, 154] width 650 height 53
click at [540, 155] on label "False" at bounding box center [570, 150] width 70 height 23
click at [541, 154] on input "False" at bounding box center [545, 151] width 8 height 6
radio input "true"
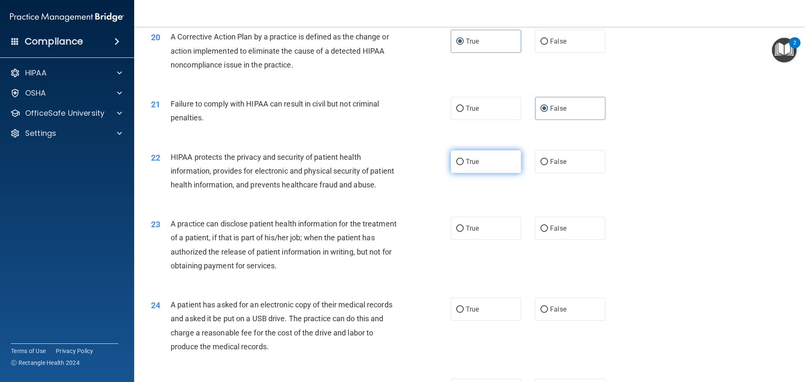
click at [460, 170] on label "True" at bounding box center [486, 161] width 70 height 23
click at [460, 165] on input "True" at bounding box center [460, 162] width 8 height 6
radio input "true"
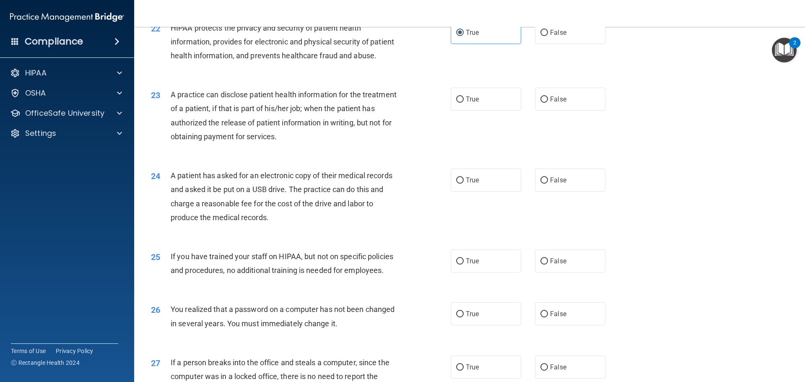
scroll to position [1300, 0]
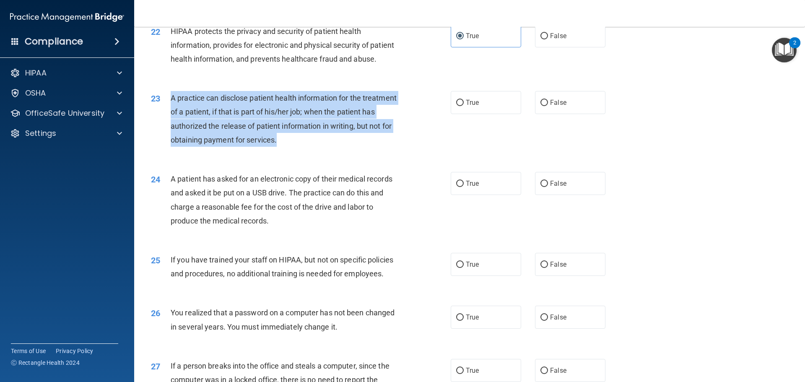
drag, startPoint x: 332, startPoint y: 163, endPoint x: 168, endPoint y: 129, distance: 167.4
click at [168, 129] on div "23 A practice can disclose patient health information for the treatment of a pa…" at bounding box center [300, 121] width 325 height 60
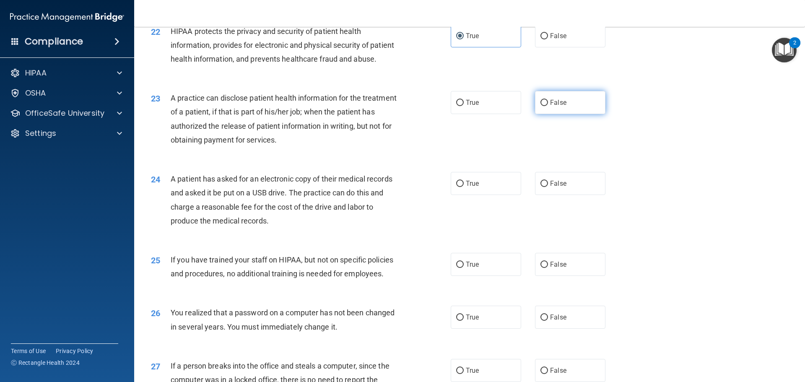
click at [563, 114] on label "False" at bounding box center [570, 102] width 70 height 23
click at [548, 106] on input "False" at bounding box center [545, 103] width 8 height 6
radio input "true"
click at [411, 208] on div "24 A patient has asked for an electronic copy of their medical records and aske…" at bounding box center [300, 202] width 325 height 60
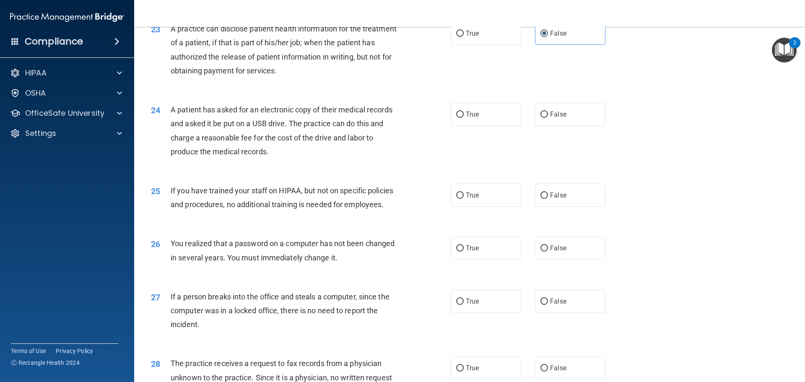
scroll to position [1384, 0]
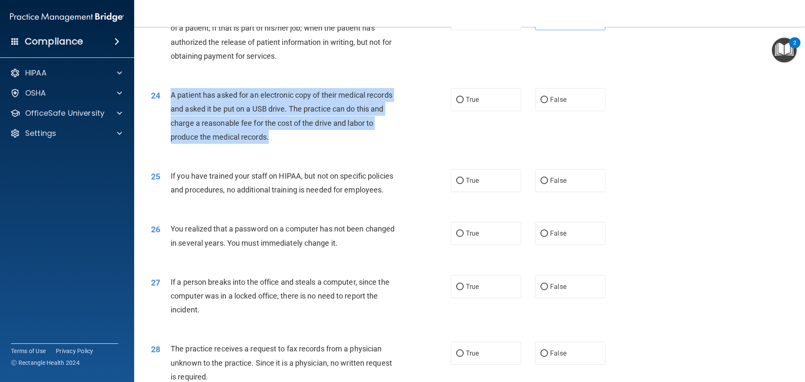
drag, startPoint x: 291, startPoint y: 168, endPoint x: 172, endPoint y: 122, distance: 127.6
click at [172, 122] on div "A patient has asked for an electronic copy of their medical records and asked i…" at bounding box center [288, 116] width 234 height 56
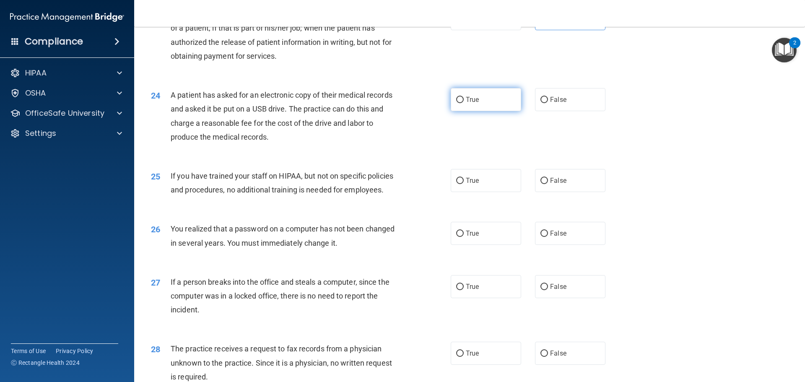
click at [454, 111] on label "True" at bounding box center [486, 99] width 70 height 23
click at [456, 103] on input "True" at bounding box center [460, 100] width 8 height 6
radio input "true"
click at [407, 148] on div "24 A patient has asked for an electronic copy of their medical records and aske…" at bounding box center [300, 118] width 325 height 60
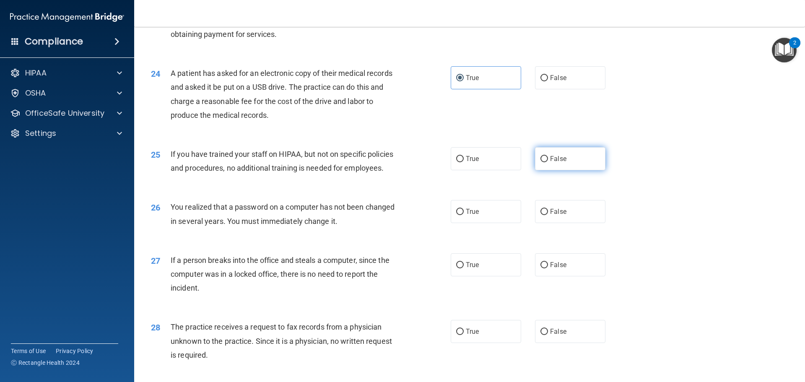
scroll to position [1426, 0]
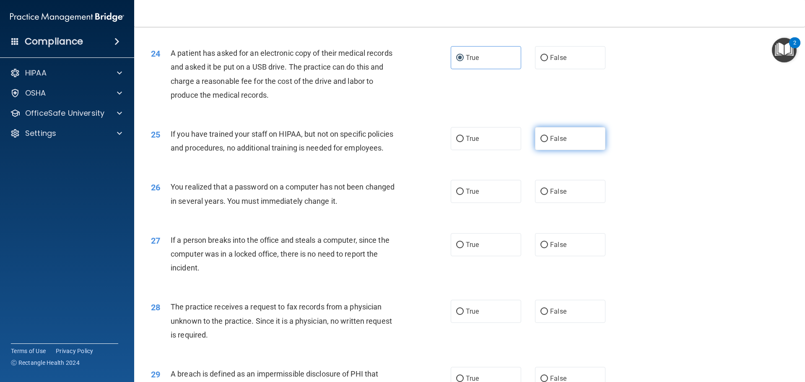
click at [577, 150] on label "False" at bounding box center [570, 138] width 70 height 23
click at [548, 142] on input "False" at bounding box center [545, 139] width 8 height 6
radio input "true"
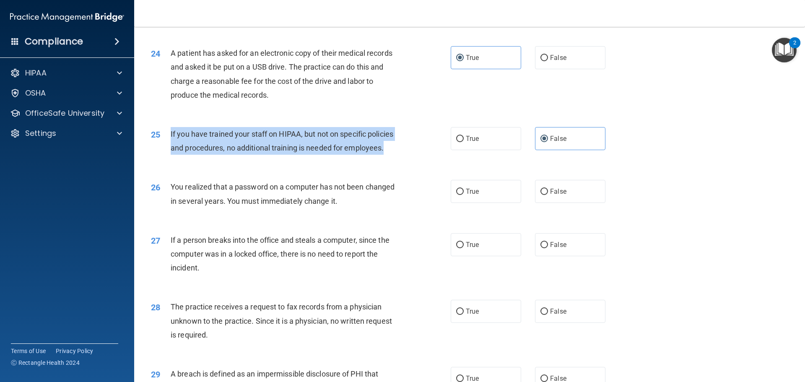
drag, startPoint x: 401, startPoint y: 178, endPoint x: 169, endPoint y: 165, distance: 232.3
click at [169, 159] on div "25 If you have trained your staff on HIPAA, but not on specific policies and pr…" at bounding box center [300, 143] width 325 height 32
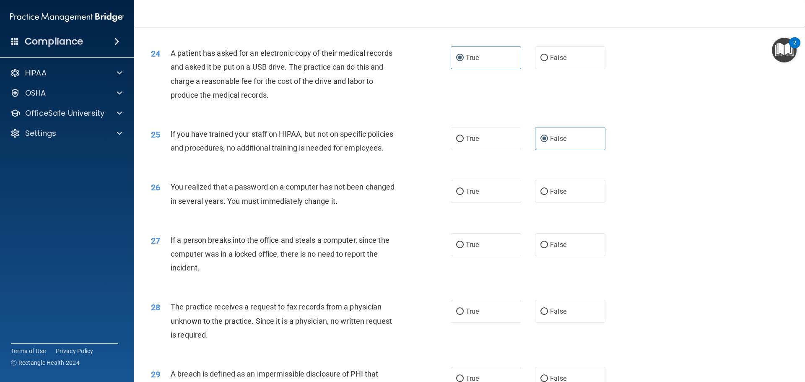
click at [398, 169] on div "25 If you have trained your staff on HIPAA, but not on specific policies and pr…" at bounding box center [470, 143] width 650 height 53
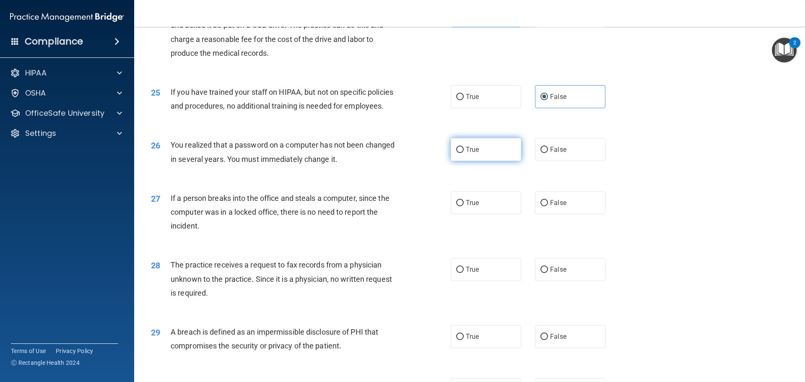
click at [492, 161] on label "True" at bounding box center [486, 149] width 70 height 23
click at [464, 153] on input "True" at bounding box center [460, 150] width 8 height 6
radio input "true"
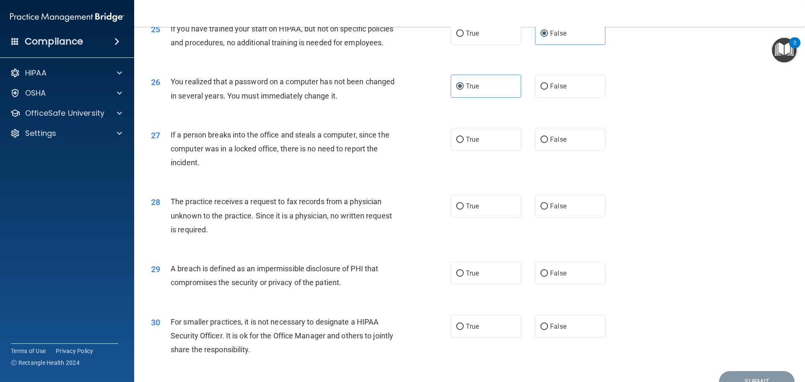
scroll to position [1552, 0]
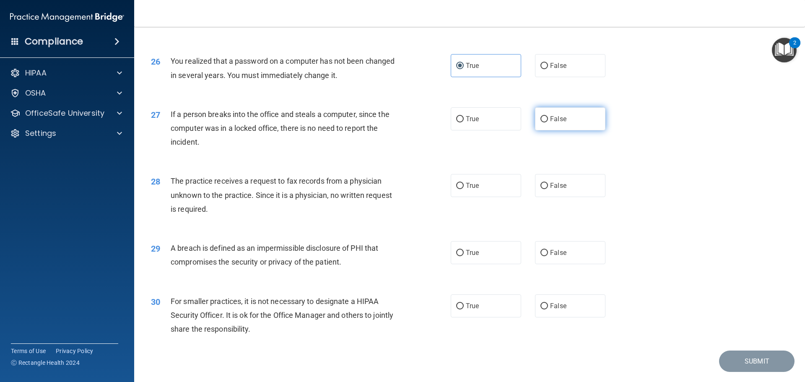
click at [546, 130] on label "False" at bounding box center [570, 118] width 70 height 23
click at [546, 122] on input "False" at bounding box center [545, 119] width 8 height 6
radio input "true"
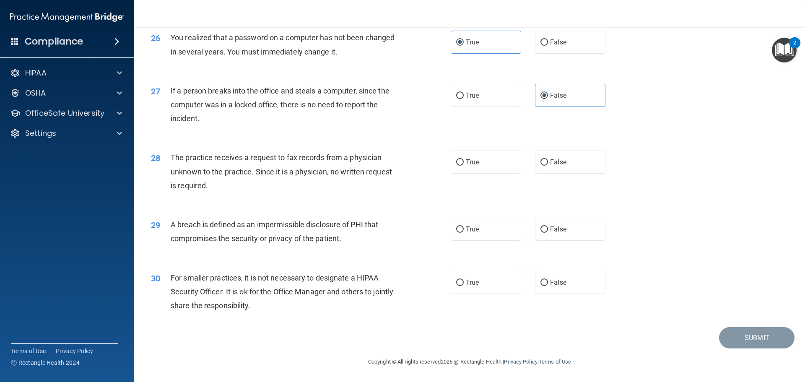
scroll to position [1603, 0]
click at [566, 162] on label "False" at bounding box center [570, 162] width 70 height 23
click at [548, 162] on input "False" at bounding box center [545, 162] width 8 height 6
radio input "true"
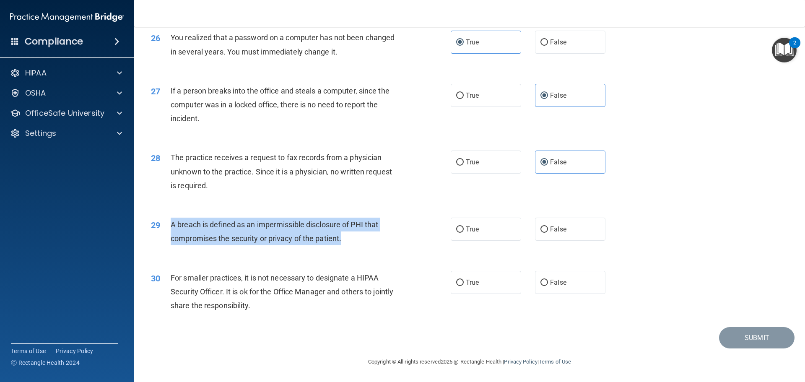
drag, startPoint x: 365, startPoint y: 240, endPoint x: 170, endPoint y: 230, distance: 195.3
click at [171, 230] on div "A breach is defined as an impermissible disclosure of PHI that compromises the …" at bounding box center [288, 232] width 234 height 28
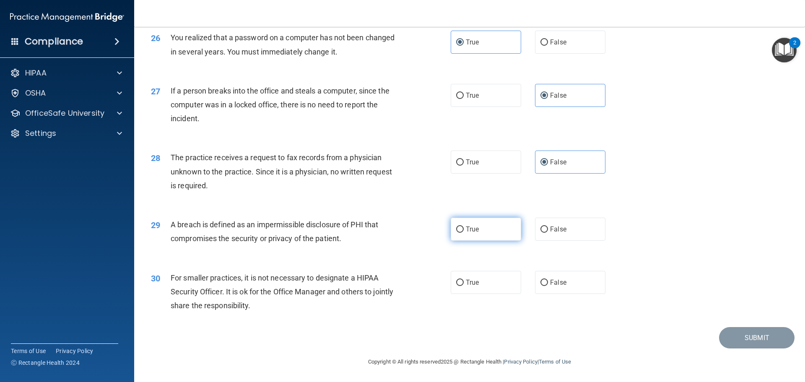
click at [467, 227] on span "True" at bounding box center [472, 229] width 13 height 8
click at [464, 227] on input "True" at bounding box center [460, 229] width 8 height 6
radio input "true"
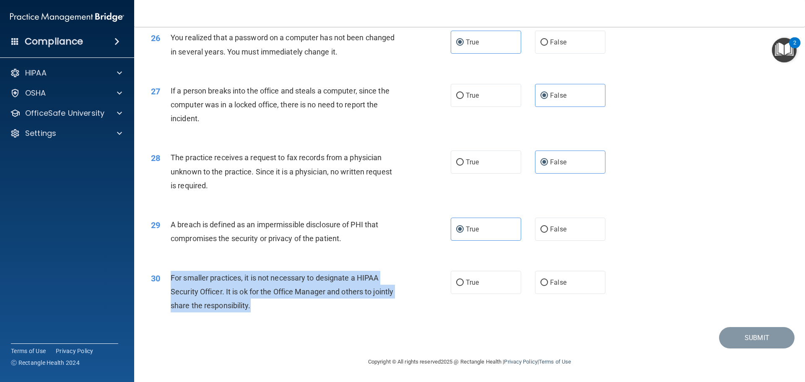
drag, startPoint x: 275, startPoint y: 308, endPoint x: 172, endPoint y: 280, distance: 106.9
click at [172, 280] on div "For smaller practices, it is not necessary to designate a HIPAA Security Office…" at bounding box center [288, 292] width 234 height 42
click at [389, 308] on div "For smaller practices, it is not necessary to designate a HIPAA Security Office…" at bounding box center [288, 292] width 234 height 42
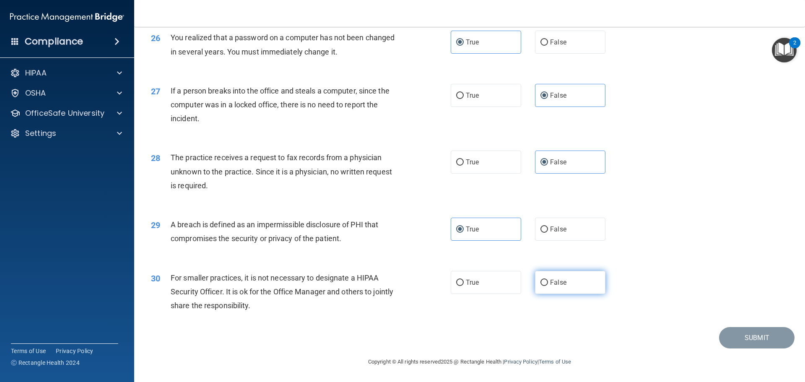
click at [578, 279] on label "False" at bounding box center [570, 282] width 70 height 23
click at [548, 280] on input "False" at bounding box center [545, 283] width 8 height 6
radio input "true"
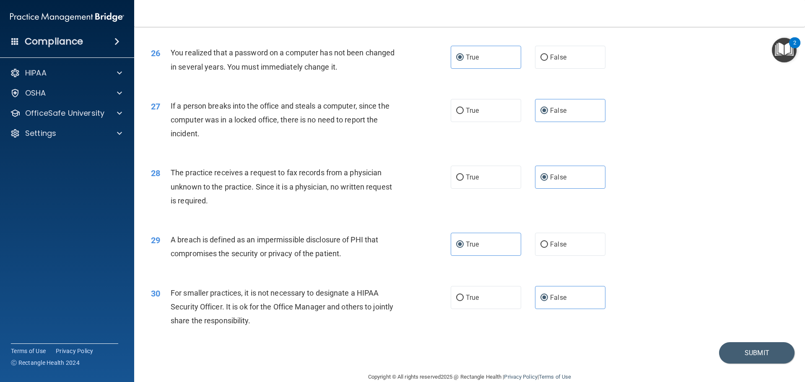
scroll to position [1561, 0]
click at [722, 363] on button "Submit" at bounding box center [756, 351] width 75 height 21
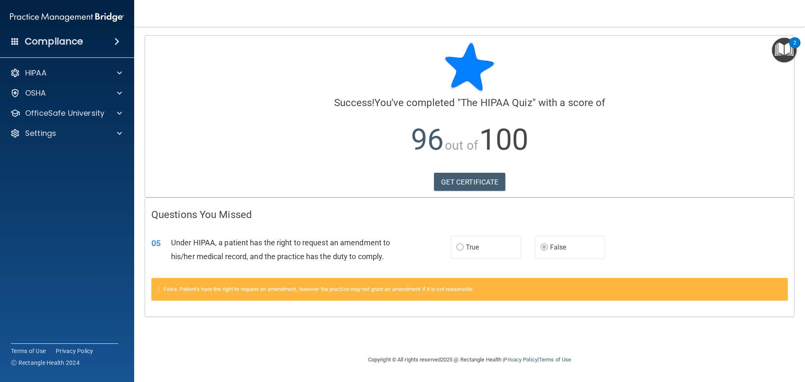
click at [498, 240] on label "True" at bounding box center [486, 247] width 70 height 23
click at [391, 292] on span "False. Patients have the right to request an amendment, however the practice ma…" at bounding box center [319, 289] width 310 height 6
click at [520, 280] on div "False. Patients have the right to request an amendment, however the practice ma…" at bounding box center [469, 289] width 637 height 23
click at [508, 248] on label "True" at bounding box center [486, 247] width 70 height 23
click at [586, 221] on div "Questions You Missed 05 Under HIPAA, a patient has the right to request an amen…" at bounding box center [469, 257] width 649 height 119
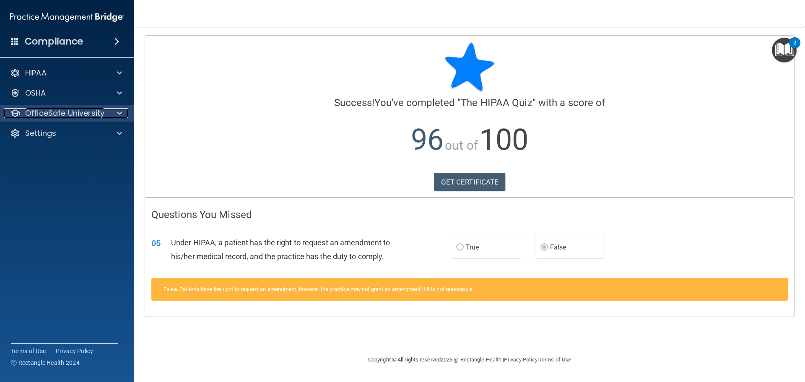
click at [59, 115] on p "OfficeSafe University" at bounding box center [64, 113] width 79 height 10
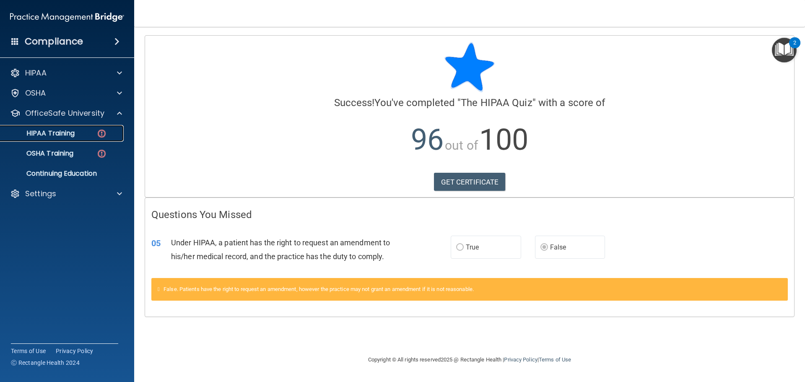
click at [63, 134] on p "HIPAA Training" at bounding box center [39, 133] width 69 height 8
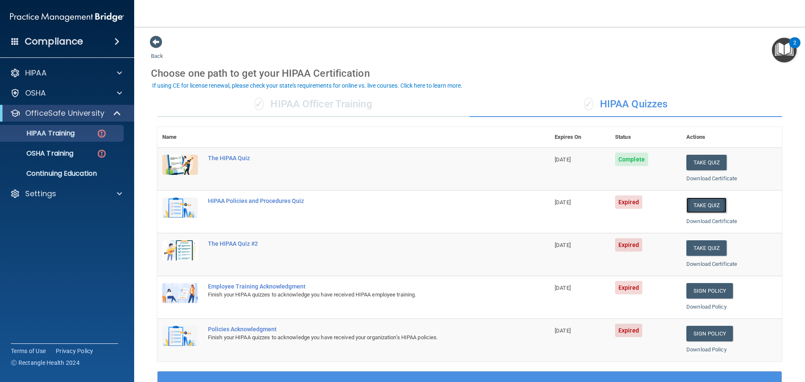
click at [695, 204] on button "Take Quiz" at bounding box center [707, 206] width 40 height 16
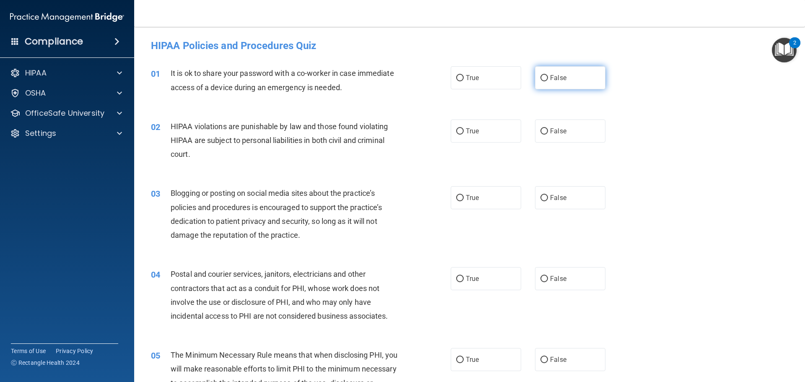
click at [579, 81] on label "False" at bounding box center [570, 77] width 70 height 23
click at [548, 81] on input "False" at bounding box center [545, 78] width 8 height 6
radio input "true"
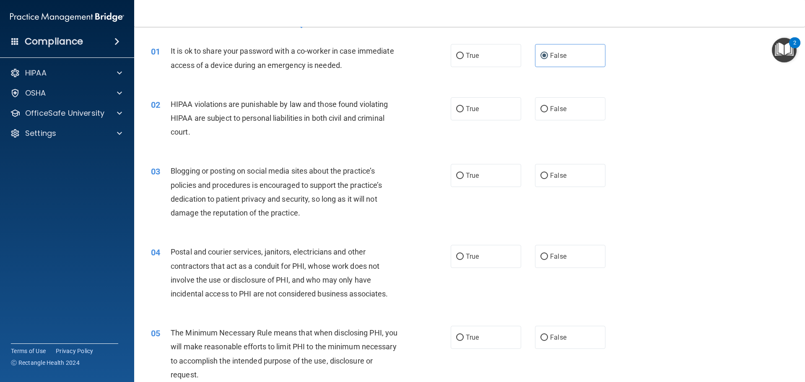
scroll to position [42, 0]
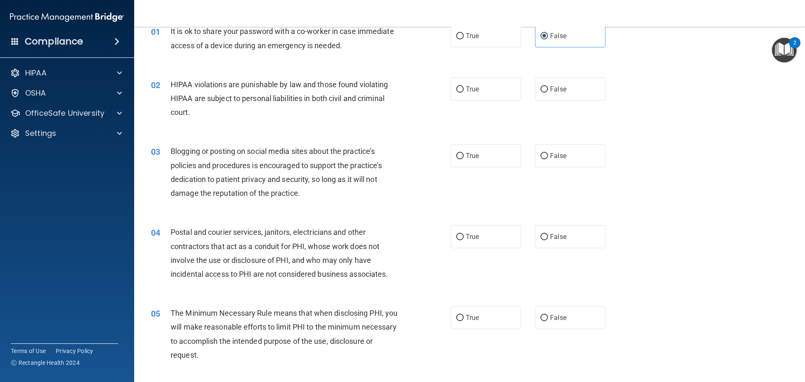
click at [451, 102] on div "02 HIPAA violations are punishable by law and those found violating HIPAA are s…" at bounding box center [300, 101] width 325 height 46
click at [453, 99] on label "True" at bounding box center [486, 89] width 70 height 23
click at [456, 93] on input "True" at bounding box center [460, 89] width 8 height 6
radio input "true"
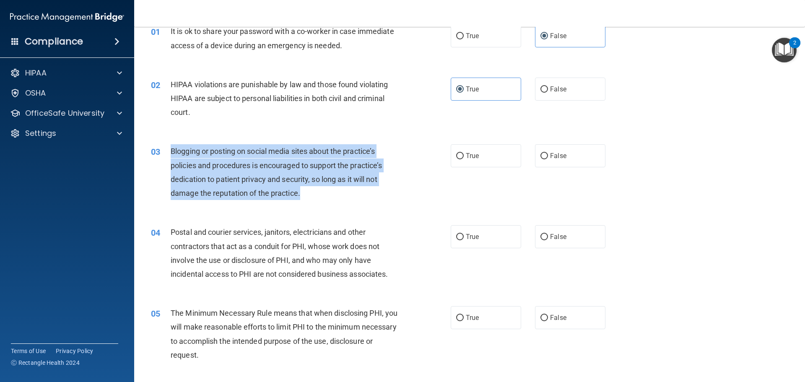
drag, startPoint x: 321, startPoint y: 194, endPoint x: 188, endPoint y: 145, distance: 142.1
click at [171, 148] on div "Blogging or posting on social media sites about the practice’s policies and pro…" at bounding box center [288, 172] width 234 height 56
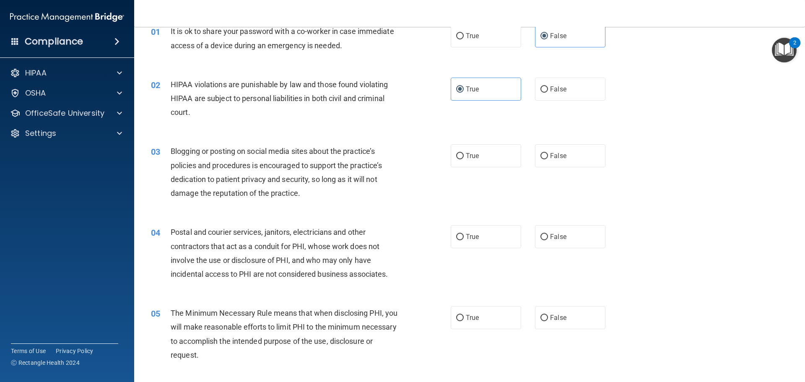
click at [645, 151] on div "03 Blogging or posting on social media sites about the practice’s policies and …" at bounding box center [470, 174] width 650 height 81
drag, startPoint x: 595, startPoint y: 151, endPoint x: 589, endPoint y: 154, distance: 6.8
click at [593, 153] on label "False" at bounding box center [570, 155] width 70 height 23
click at [548, 153] on input "False" at bounding box center [545, 156] width 8 height 6
radio input "true"
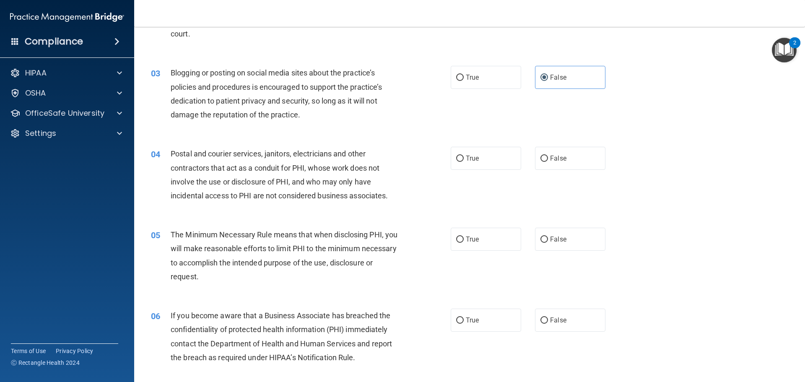
scroll to position [126, 0]
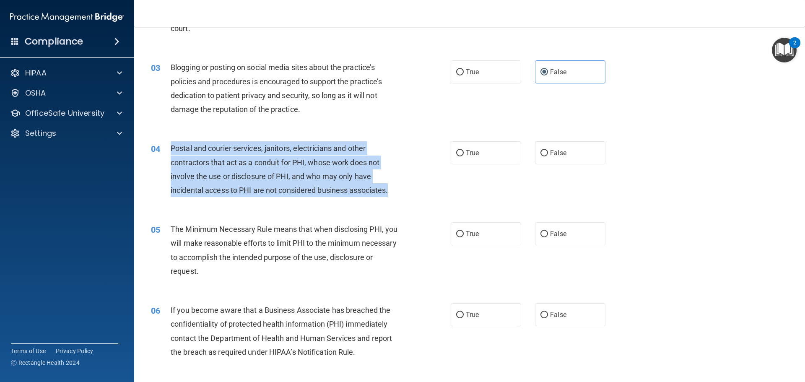
drag, startPoint x: 400, startPoint y: 192, endPoint x: 164, endPoint y: 152, distance: 238.7
click at [164, 152] on div "04 Postal and courier services, janitors, electricians and other contractors th…" at bounding box center [300, 171] width 325 height 60
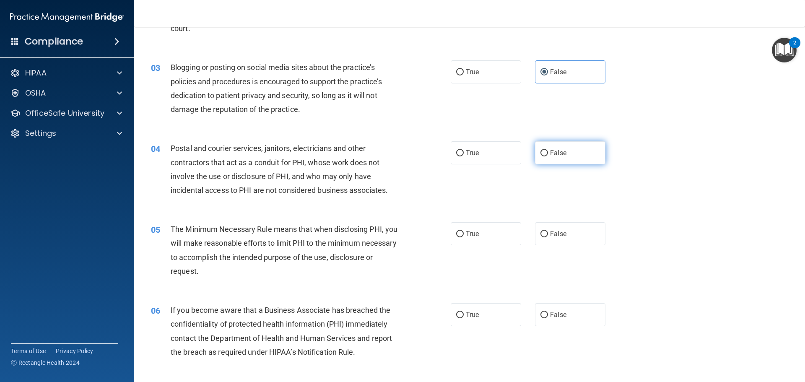
click at [556, 149] on span "False" at bounding box center [558, 153] width 16 height 8
click at [548, 150] on input "False" at bounding box center [545, 153] width 8 height 6
radio input "true"
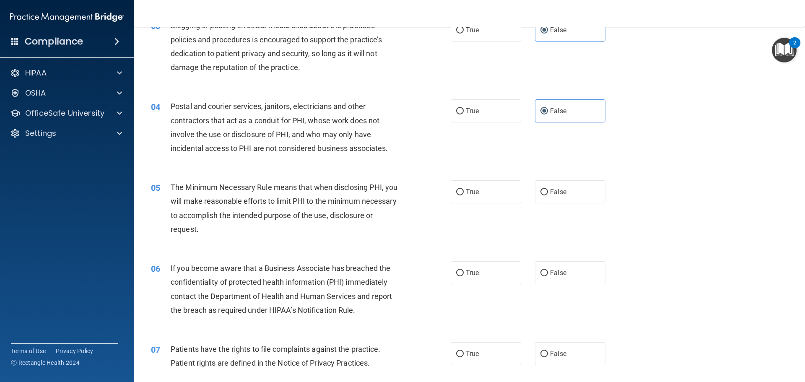
scroll to position [210, 0]
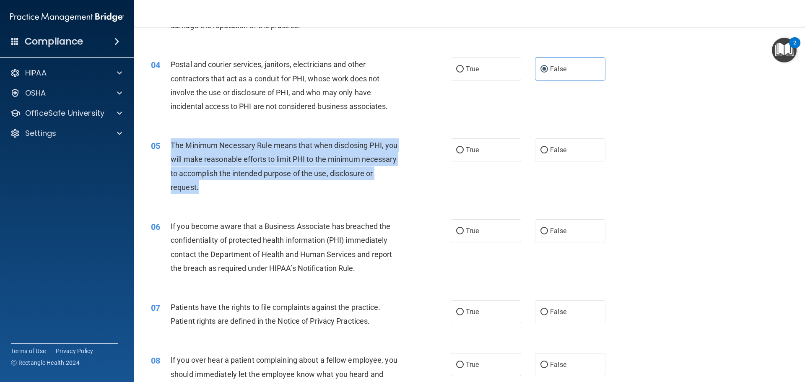
drag, startPoint x: 309, startPoint y: 185, endPoint x: 172, endPoint y: 144, distance: 143.1
click at [172, 144] on div "The Minimum Necessary Rule means that when disclosing PHI, you will make reason…" at bounding box center [288, 166] width 234 height 56
click at [393, 141] on div "The Minimum Necessary Rule means that when disclosing PHI, you will make reason…" at bounding box center [288, 166] width 234 height 56
